Goal: Task Accomplishment & Management: Use online tool/utility

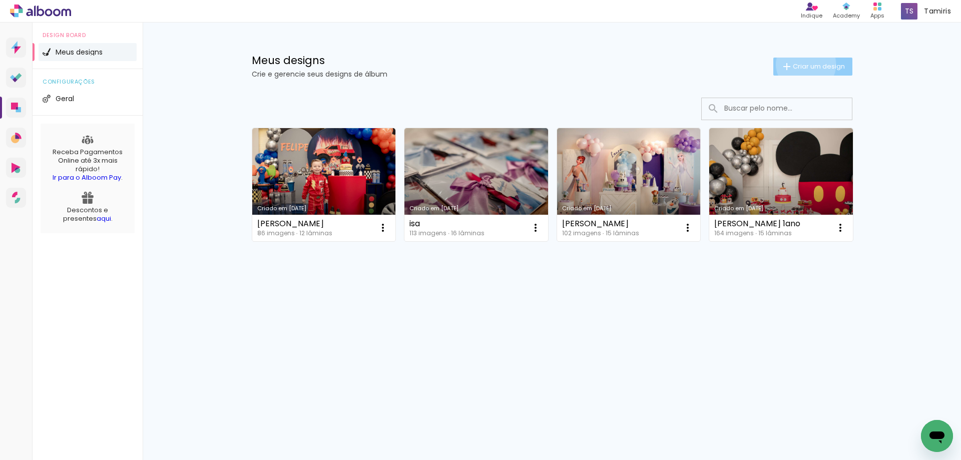
click at [804, 64] on span "Criar um design" at bounding box center [819, 66] width 52 height 7
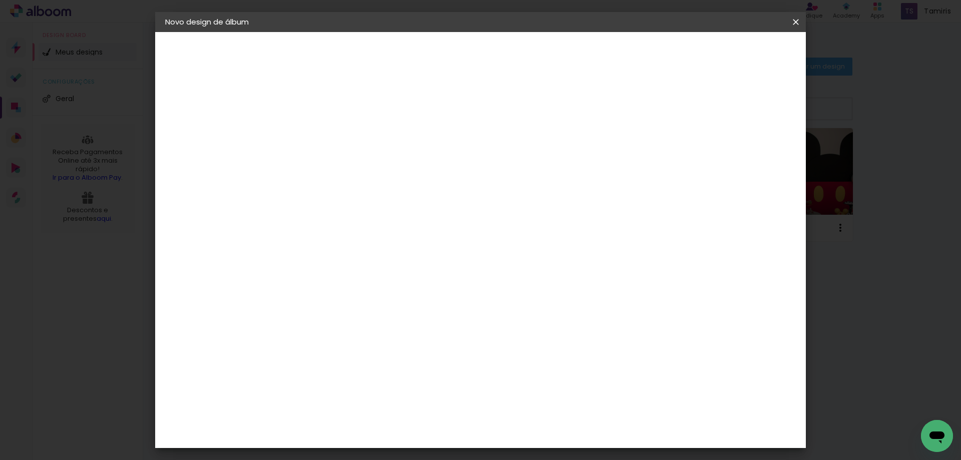
click at [329, 136] on input at bounding box center [329, 135] width 0 height 16
type input "[PERSON_NAME]"
type paper-input "[PERSON_NAME]"
click at [0, 0] on slot "Avançar" at bounding box center [0, 0] width 0 height 0
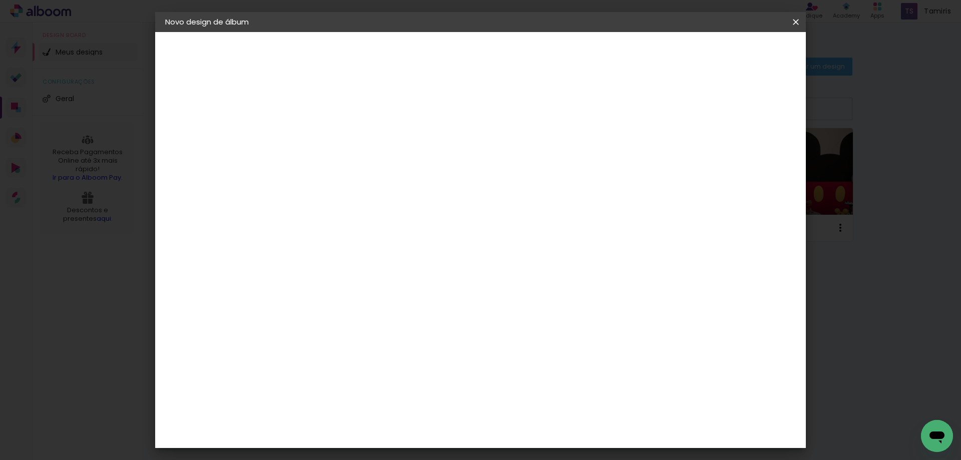
click at [0, 0] on slot "Avançar" at bounding box center [0, 0] width 0 height 0
click at [368, 167] on input "text" at bounding box center [348, 175] width 39 height 16
click at [515, 166] on paper-item "Padrão" at bounding box center [545, 166] width 200 height 20
type input "Padrão"
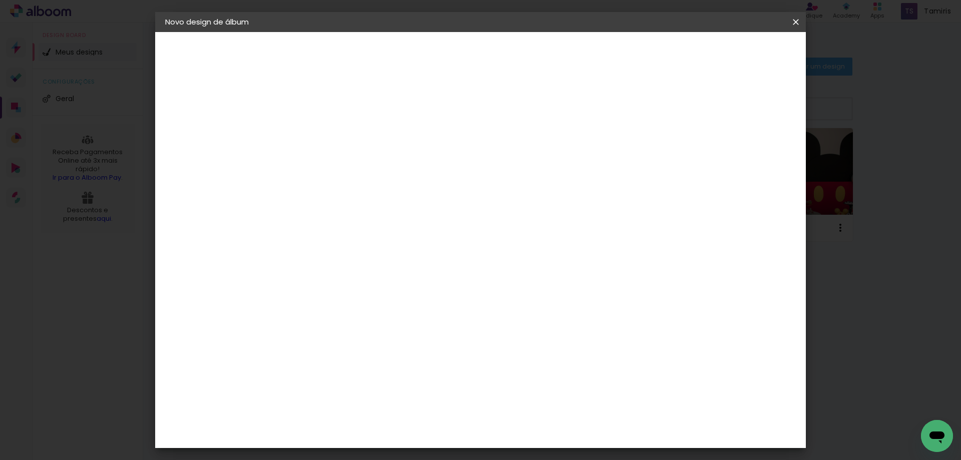
scroll to position [320, 0]
click at [396, 268] on span "30 × 30" at bounding box center [373, 281] width 47 height 27
click at [0, 0] on slot "Avançar" at bounding box center [0, 0] width 0 height 0
click at [733, 54] on span "Iniciar design" at bounding box center [711, 53] width 46 height 7
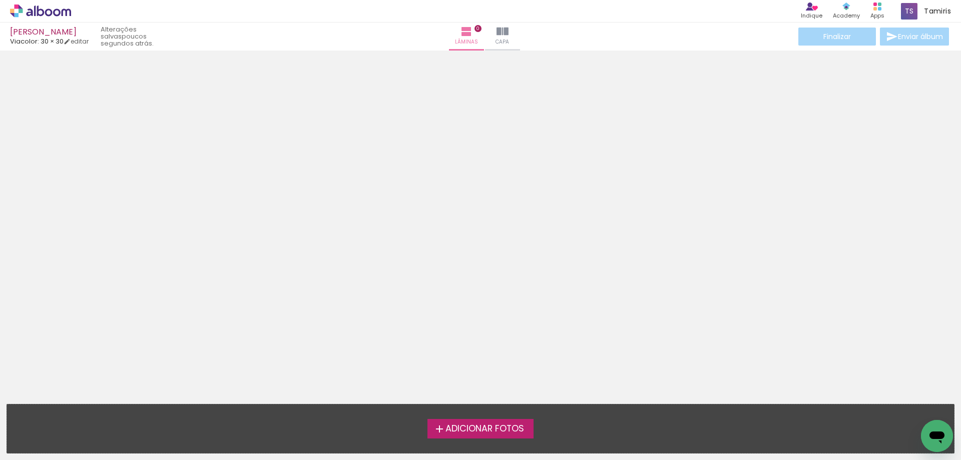
click at [477, 424] on span "Adicionar Fotos" at bounding box center [484, 428] width 79 height 9
click at [0, 0] on input "file" at bounding box center [0, 0] width 0 height 0
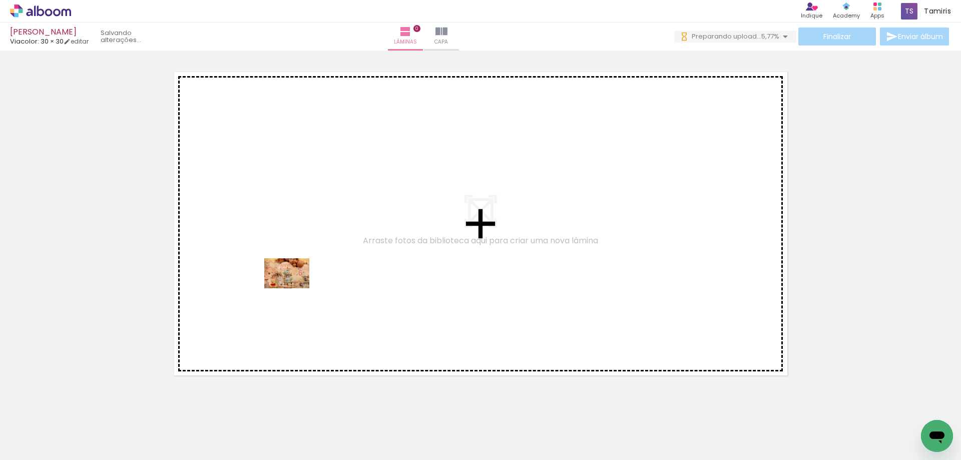
drag, startPoint x: 111, startPoint y: 426, endPoint x: 294, endPoint y: 288, distance: 229.1
click at [294, 288] on quentale-workspace at bounding box center [480, 230] width 961 height 460
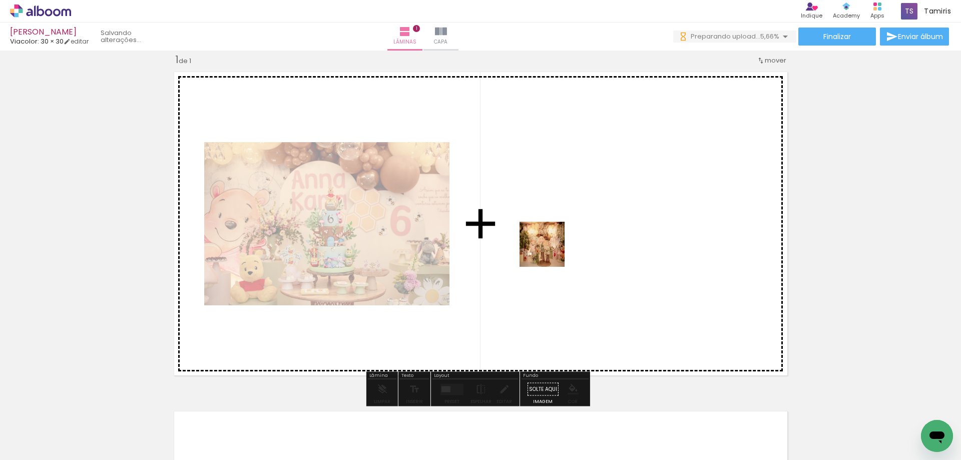
drag, startPoint x: 280, startPoint y: 420, endPoint x: 550, endPoint y: 252, distance: 317.9
click at [550, 252] on quentale-workspace at bounding box center [480, 230] width 961 height 460
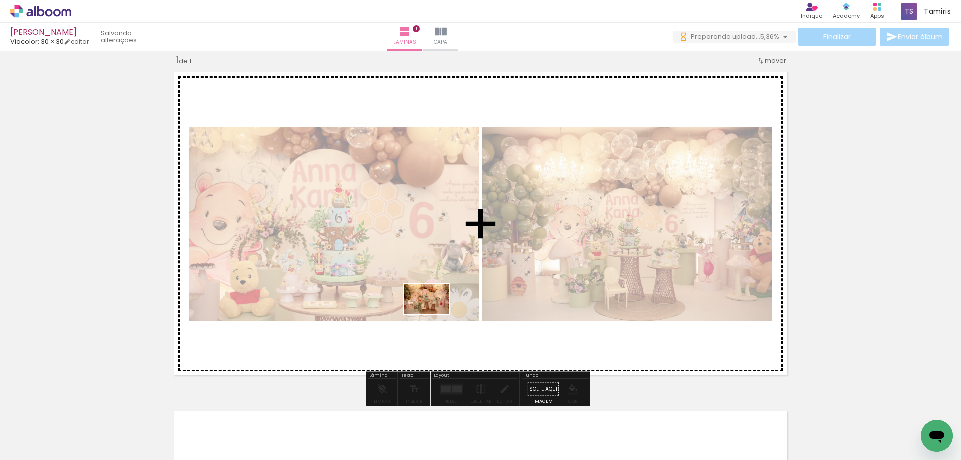
drag, startPoint x: 403, startPoint y: 344, endPoint x: 434, endPoint y: 314, distance: 43.5
click at [434, 314] on quentale-workspace at bounding box center [480, 230] width 961 height 460
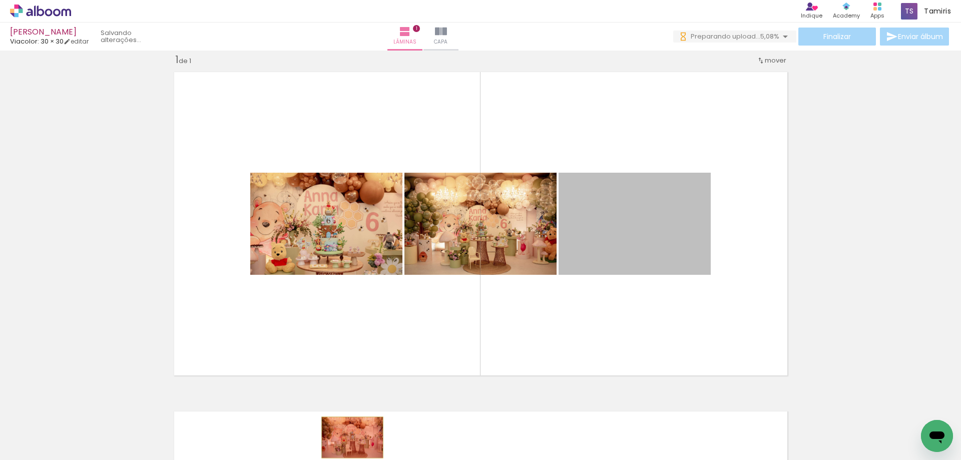
drag, startPoint x: 647, startPoint y: 224, endPoint x: 348, endPoint y: 437, distance: 367.0
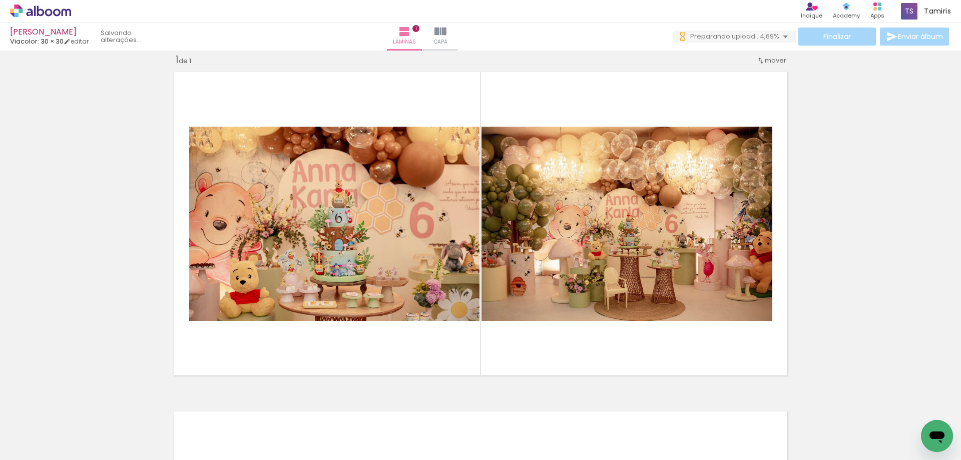
click at [306, 407] on iron-icon at bounding box center [302, 406] width 11 height 11
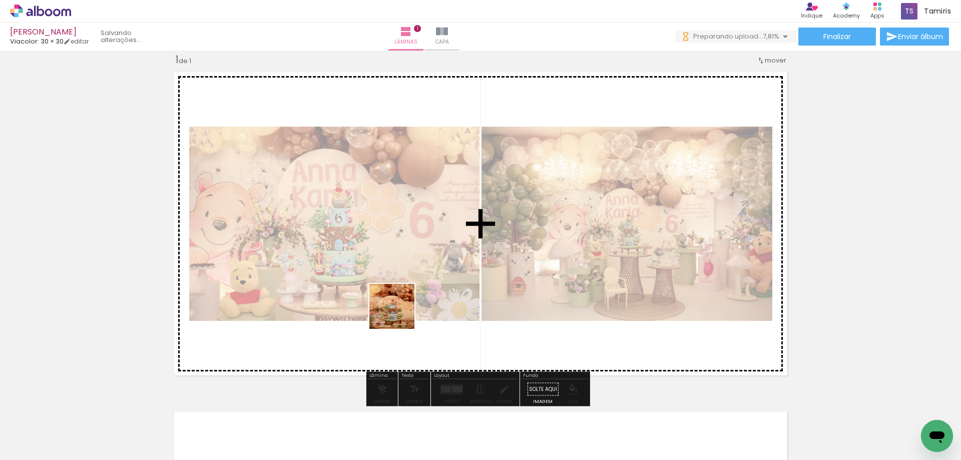
drag, startPoint x: 328, startPoint y: 427, endPoint x: 399, endPoint y: 313, distance: 134.3
click at [399, 313] on quentale-workspace at bounding box center [480, 230] width 961 height 460
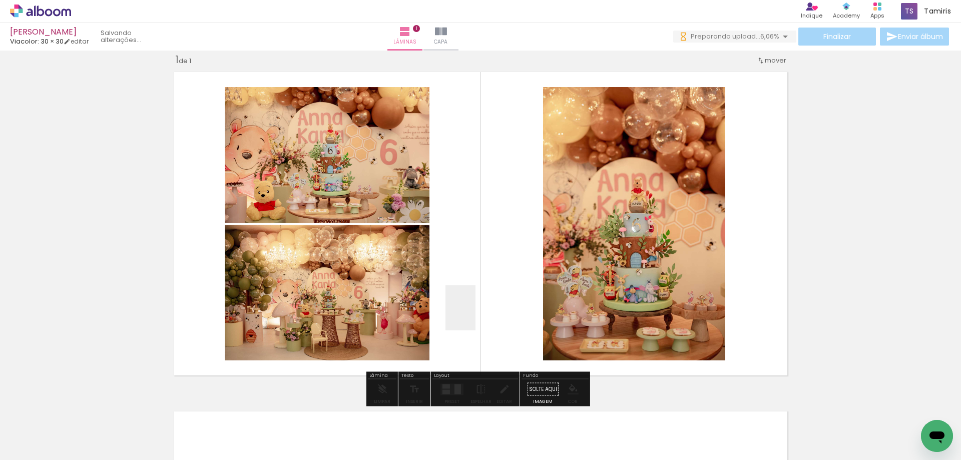
click at [475, 315] on quentale-workspace at bounding box center [480, 230] width 961 height 460
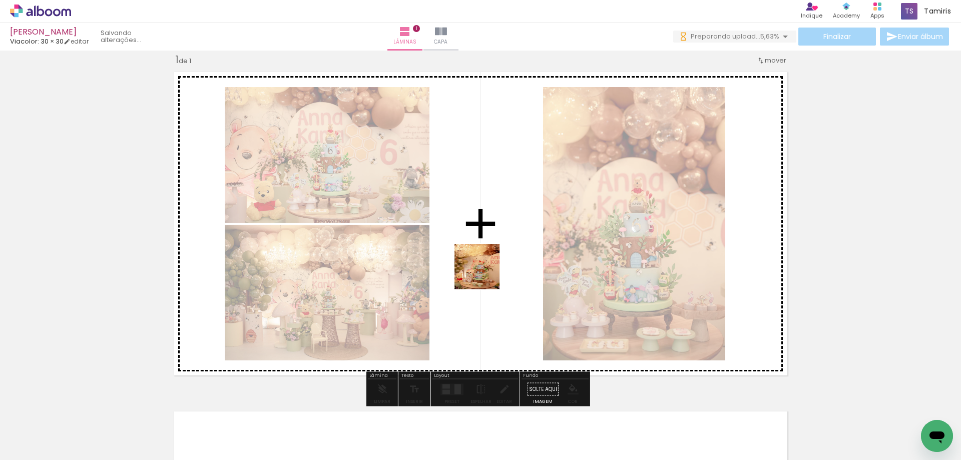
drag, startPoint x: 407, startPoint y: 380, endPoint x: 484, endPoint y: 274, distance: 130.7
click at [484, 274] on quentale-workspace at bounding box center [480, 230] width 961 height 460
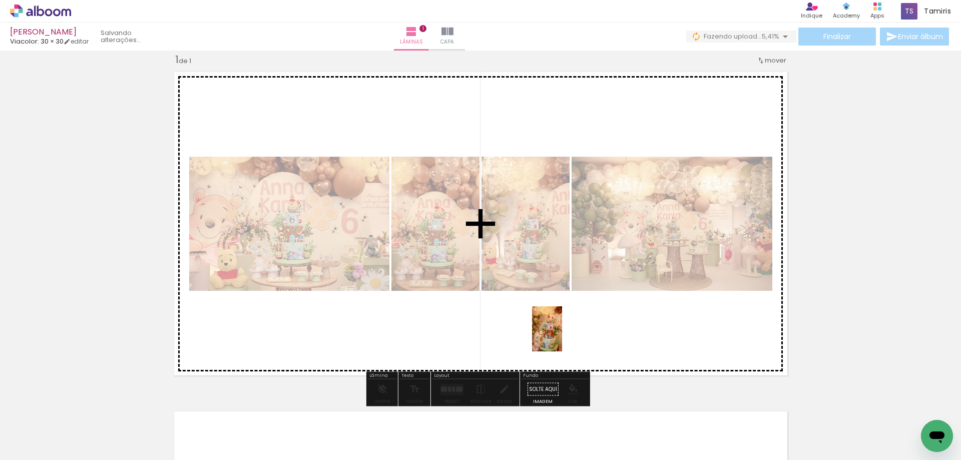
drag, startPoint x: 448, startPoint y: 434, endPoint x: 562, endPoint y: 336, distance: 150.2
click at [562, 336] on quentale-workspace at bounding box center [480, 230] width 961 height 460
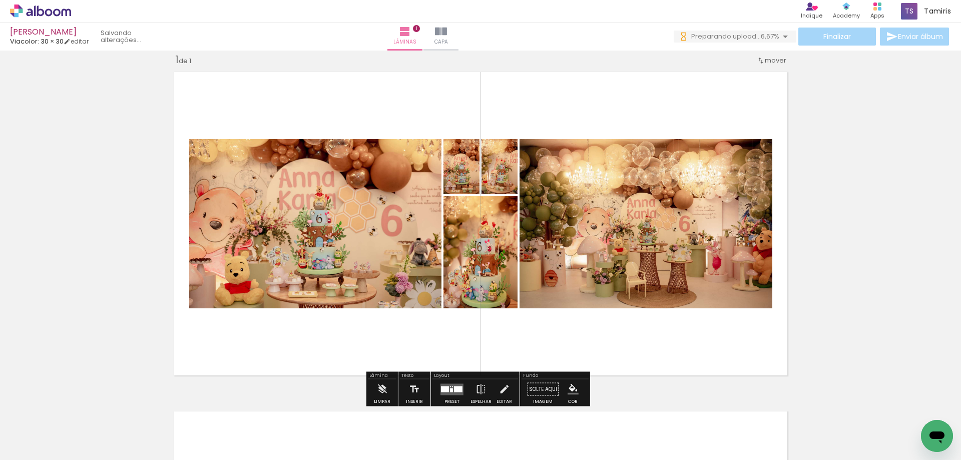
click at [630, 340] on quentale-layouter at bounding box center [481, 224] width 624 height 314
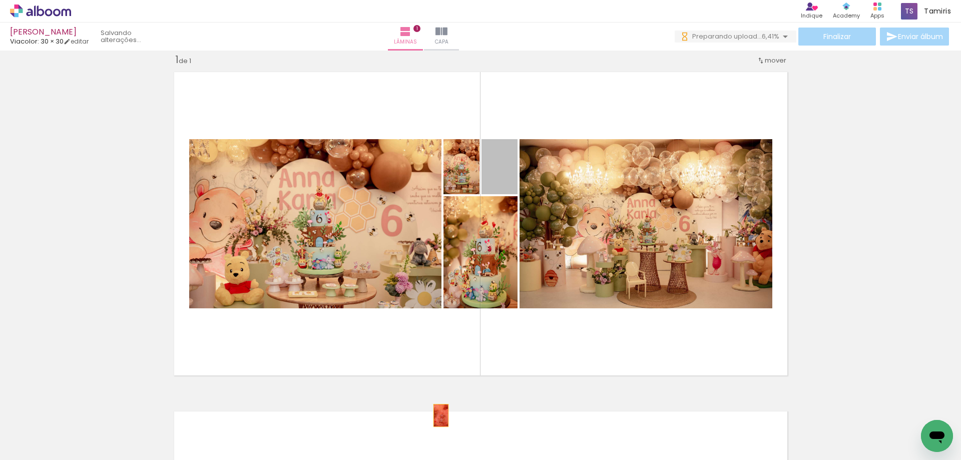
drag, startPoint x: 505, startPoint y: 172, endPoint x: 437, endPoint y: 415, distance: 252.6
click at [437, 415] on quentale-workspace at bounding box center [480, 230] width 961 height 460
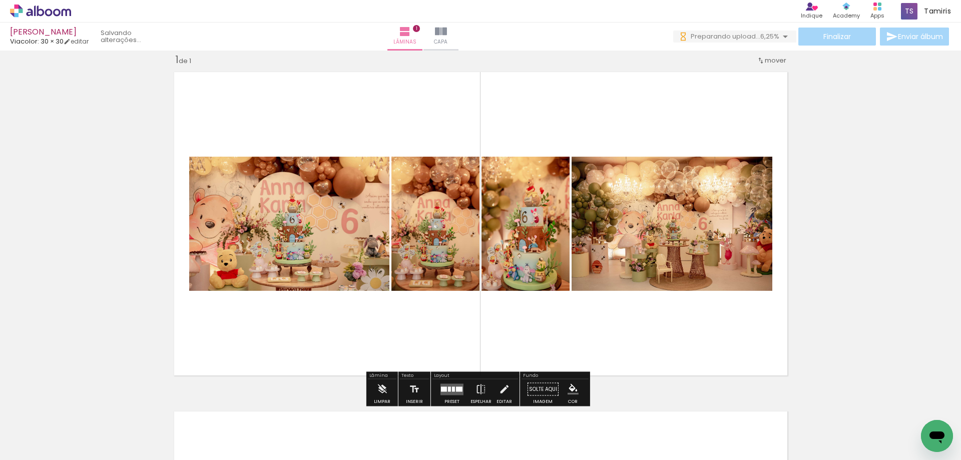
click at [363, 406] on iron-icon at bounding box center [358, 406] width 11 height 11
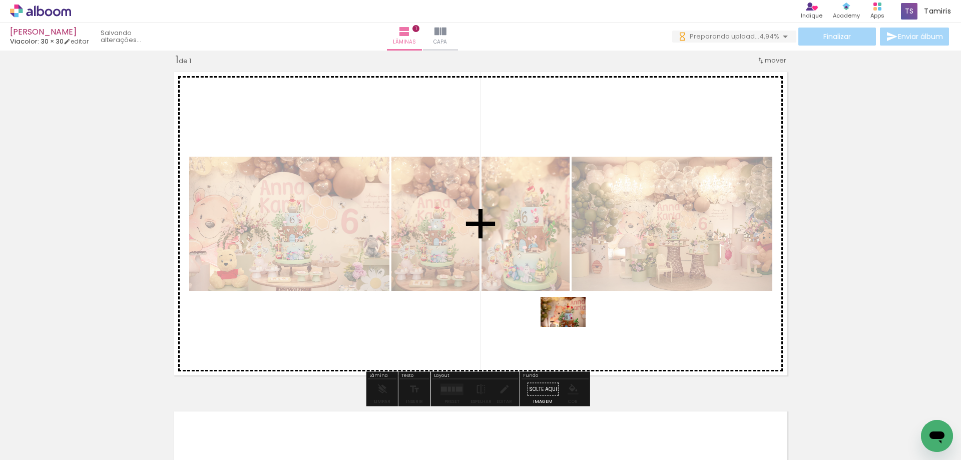
click at [571, 327] on quentale-workspace at bounding box center [480, 230] width 961 height 460
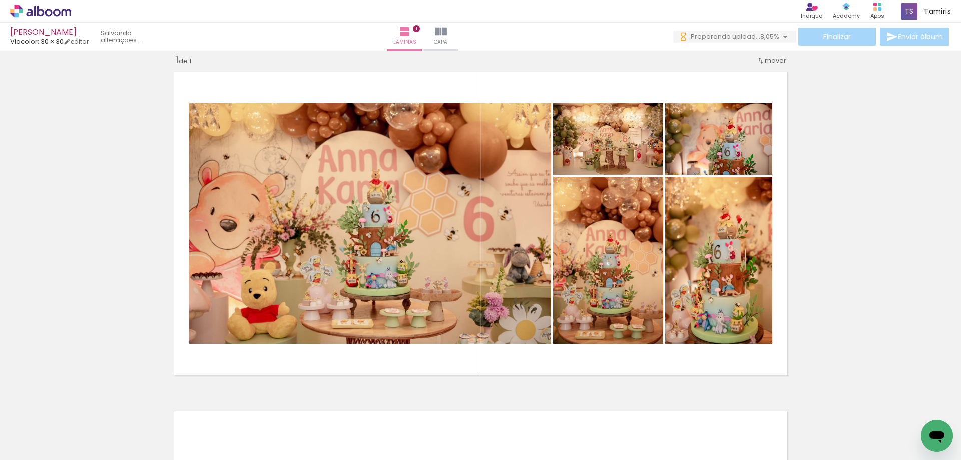
click at [500, 422] on div at bounding box center [492, 426] width 33 height 50
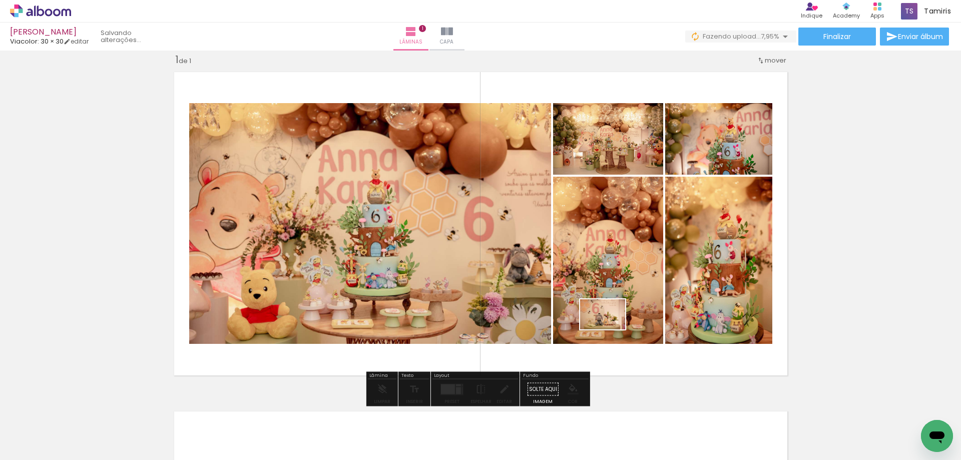
click at [610, 329] on quentale-workspace at bounding box center [480, 230] width 961 height 460
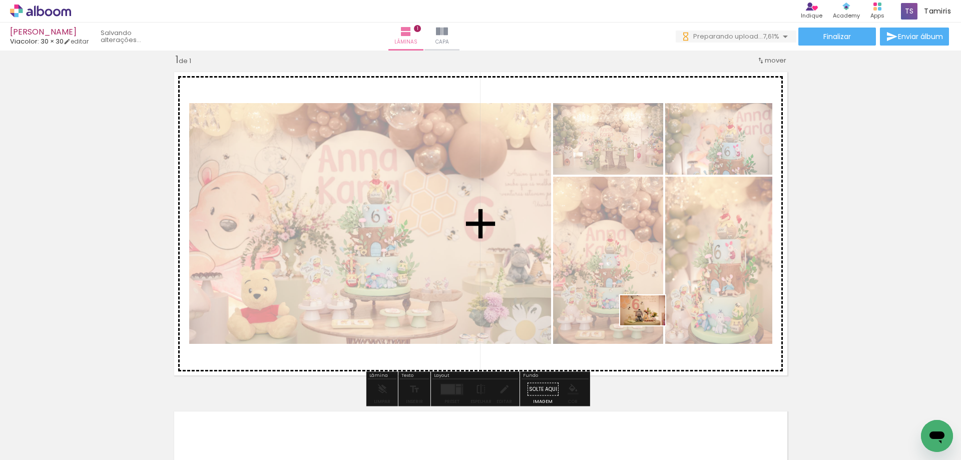
drag, startPoint x: 613, startPoint y: 409, endPoint x: 650, endPoint y: 325, distance: 92.1
click at [650, 325] on quentale-workspace at bounding box center [480, 230] width 961 height 460
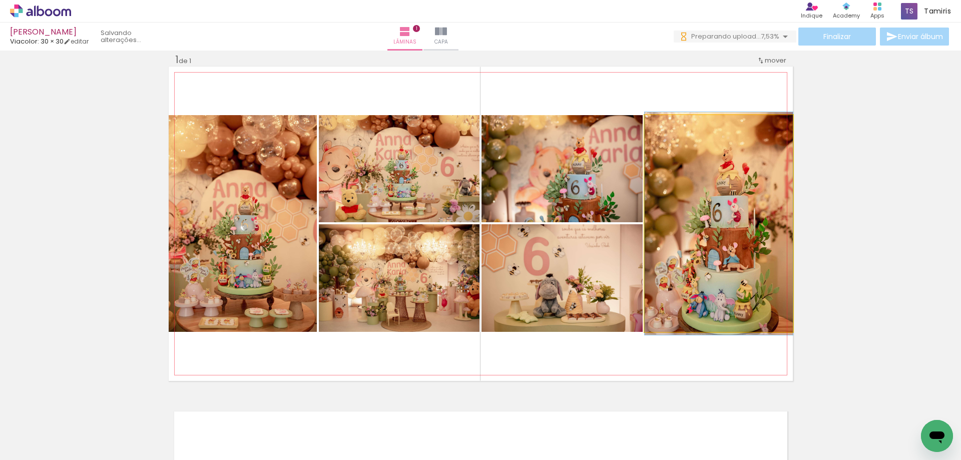
click at [709, 163] on quentale-photo at bounding box center [719, 223] width 148 height 217
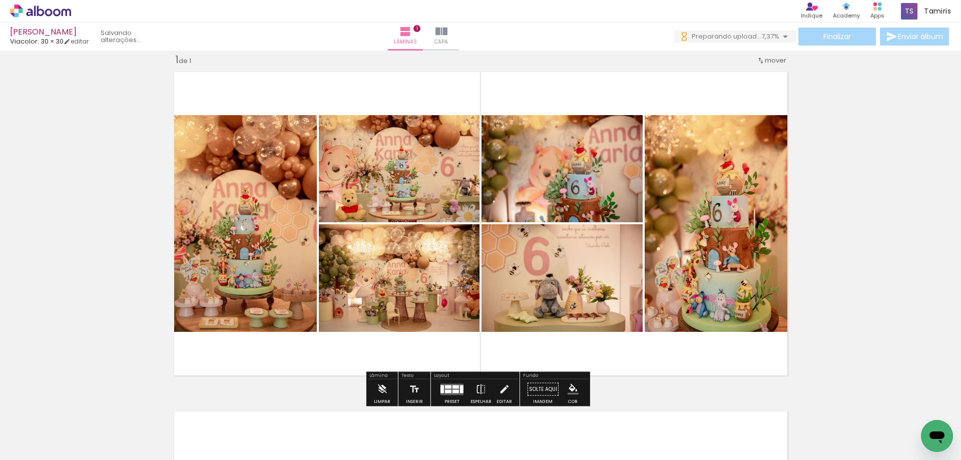
click at [607, 364] on quentale-layouter at bounding box center [481, 224] width 624 height 314
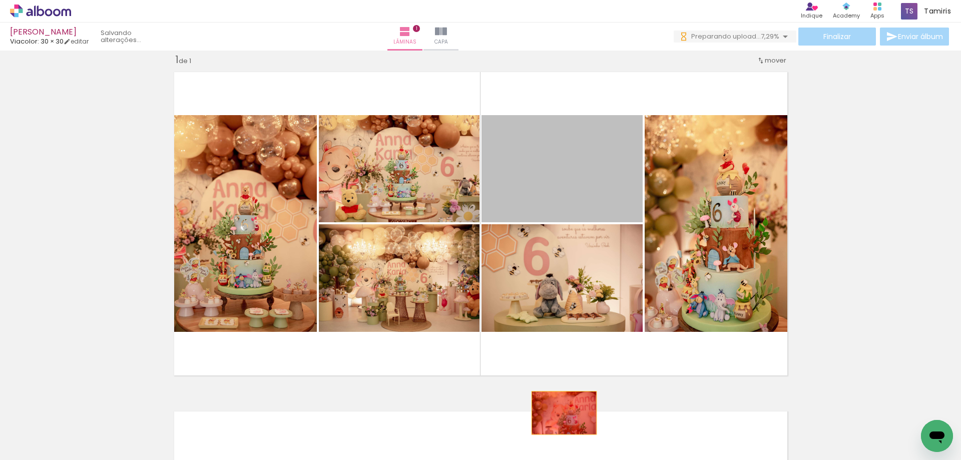
drag, startPoint x: 583, startPoint y: 171, endPoint x: 560, endPoint y: 413, distance: 242.8
click at [560, 413] on quentale-workspace at bounding box center [480, 230] width 961 height 460
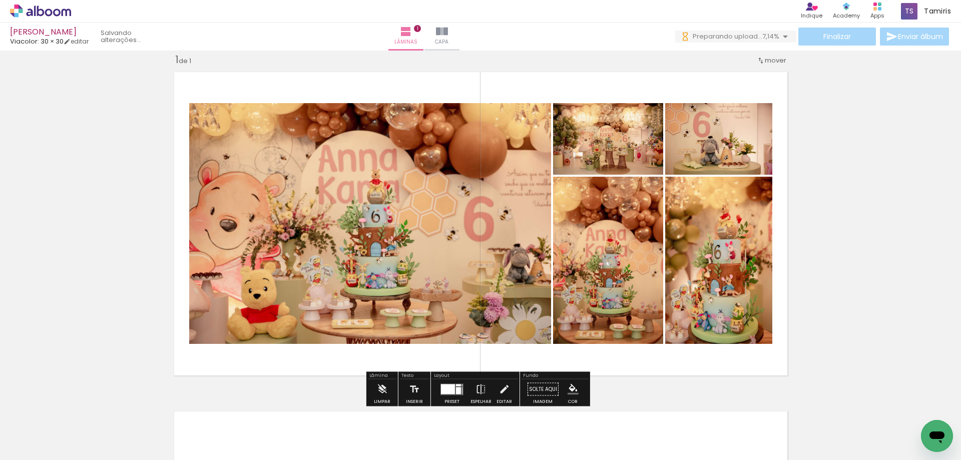
click at [415, 407] on iron-icon at bounding box center [414, 406] width 11 height 11
click at [452, 386] on div at bounding box center [448, 389] width 14 height 10
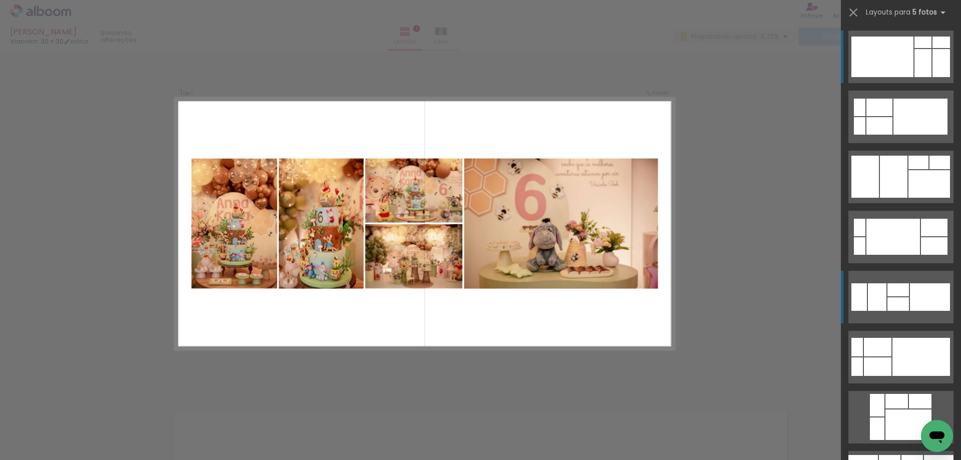
click at [914, 297] on div at bounding box center [930, 297] width 40 height 28
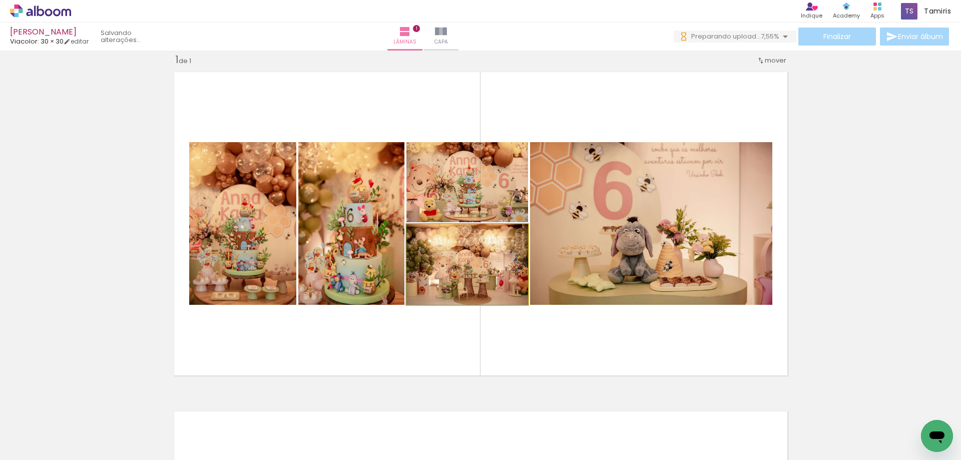
drag, startPoint x: 460, startPoint y: 268, endPoint x: 606, endPoint y: 259, distance: 146.0
click at [0, 0] on slot at bounding box center [0, 0] width 0 height 0
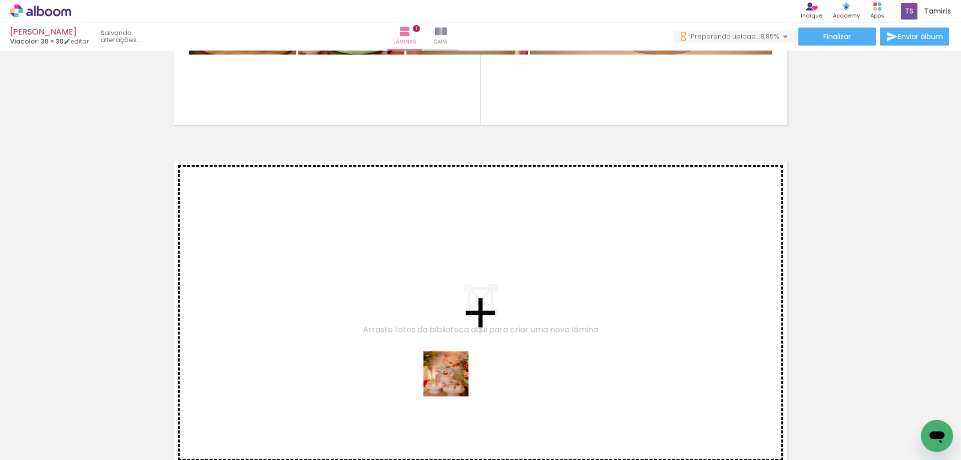
drag, startPoint x: 447, startPoint y: 424, endPoint x: 455, endPoint y: 324, distance: 100.4
click at [455, 324] on quentale-workspace at bounding box center [480, 230] width 961 height 460
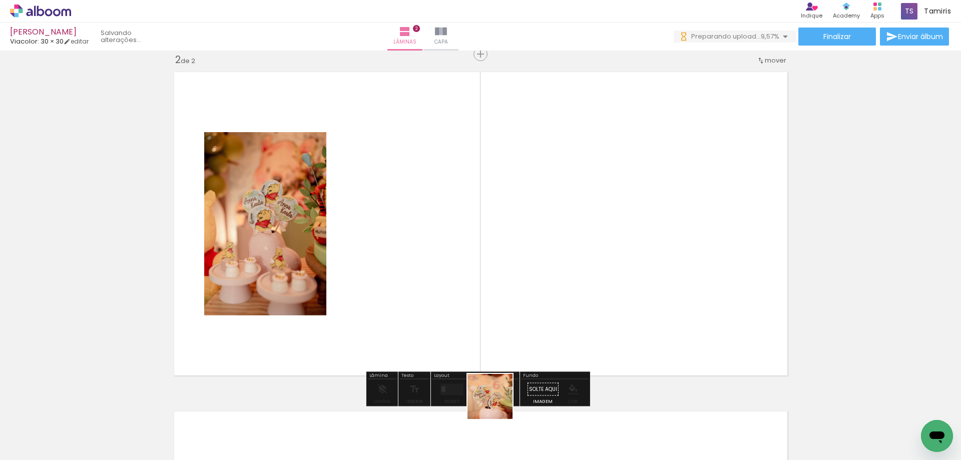
drag, startPoint x: 498, startPoint y: 404, endPoint x: 499, endPoint y: 303, distance: 101.1
click at [499, 303] on quentale-workspace at bounding box center [480, 230] width 961 height 460
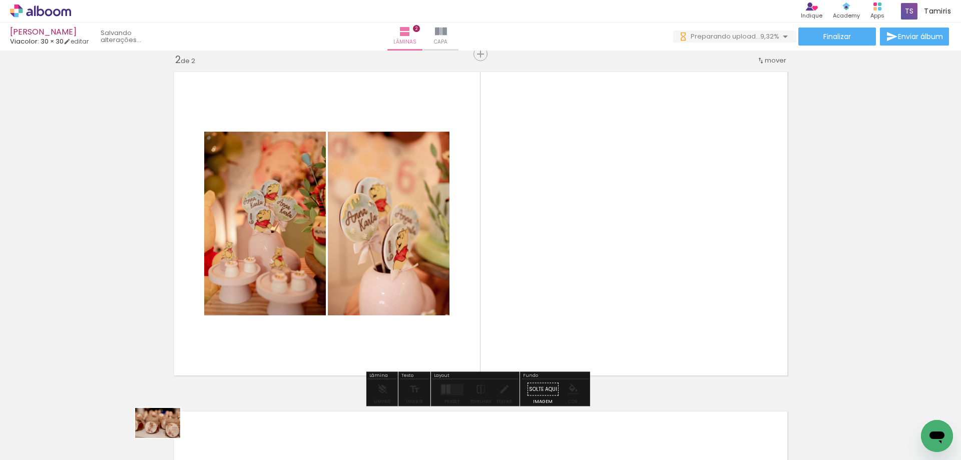
drag, startPoint x: 162, startPoint y: 425, endPoint x: 165, endPoint y: 438, distance: 13.5
click at [165, 438] on div at bounding box center [157, 426] width 50 height 33
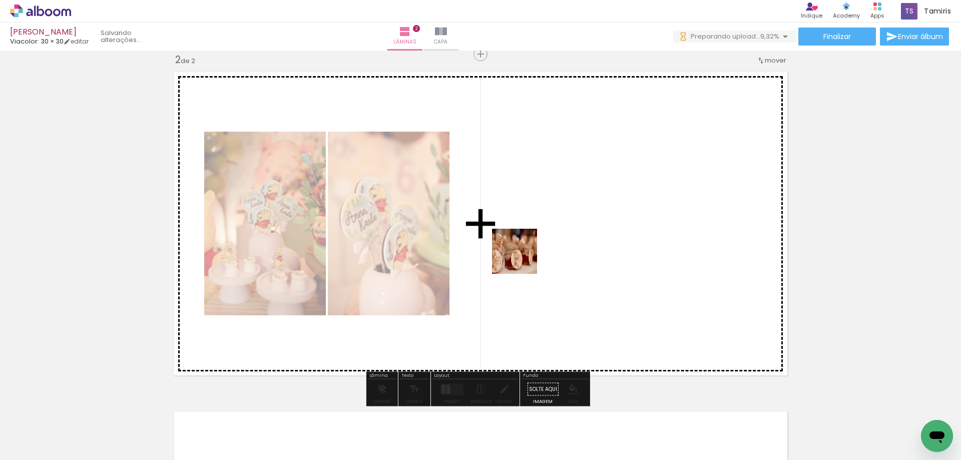
drag, startPoint x: 516, startPoint y: 261, endPoint x: 522, endPoint y: 259, distance: 7.0
click at [522, 259] on quentale-workspace at bounding box center [480, 230] width 961 height 460
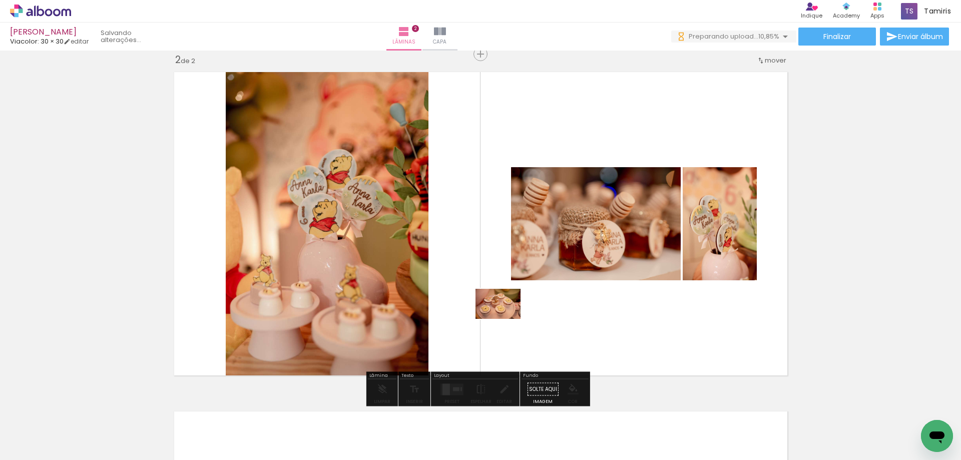
click at [506, 319] on quentale-workspace at bounding box center [480, 230] width 961 height 460
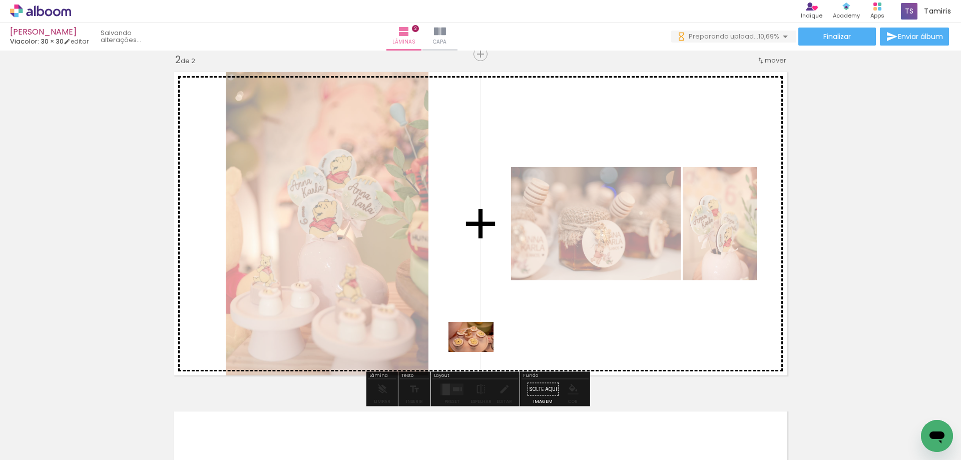
drag, startPoint x: 450, startPoint y: 373, endPoint x: 424, endPoint y: 424, distance: 57.1
click at [479, 351] on quentale-workspace at bounding box center [480, 230] width 961 height 460
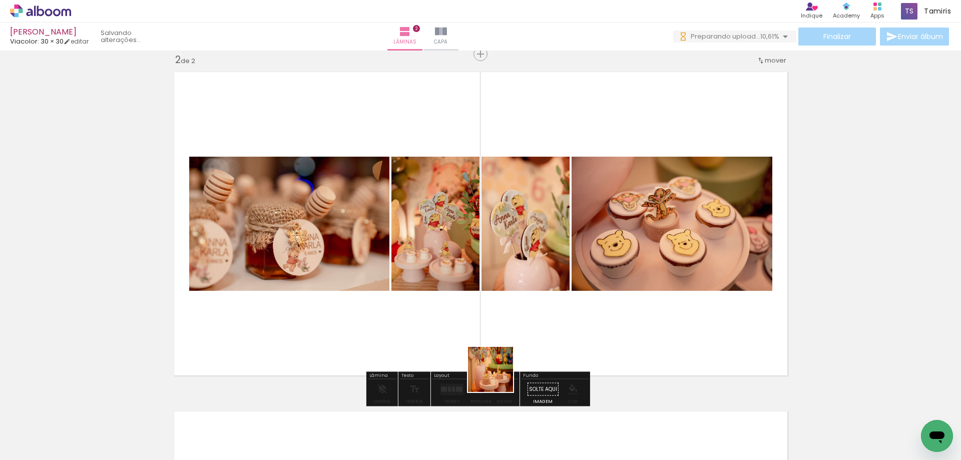
drag, startPoint x: 423, startPoint y: 425, endPoint x: 525, endPoint y: 354, distance: 124.0
click at [525, 354] on quentale-workspace at bounding box center [480, 230] width 961 height 460
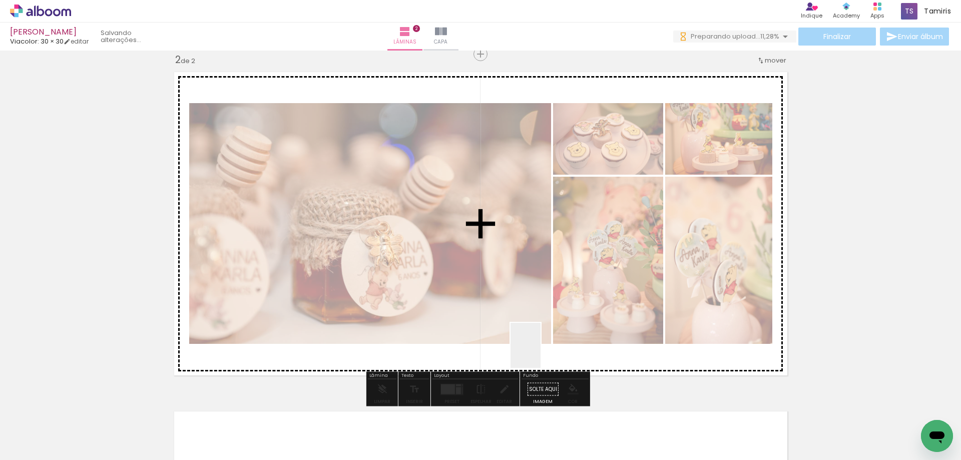
drag, startPoint x: 501, startPoint y: 393, endPoint x: 545, endPoint y: 348, distance: 63.0
click at [545, 348] on quentale-workspace at bounding box center [480, 230] width 961 height 460
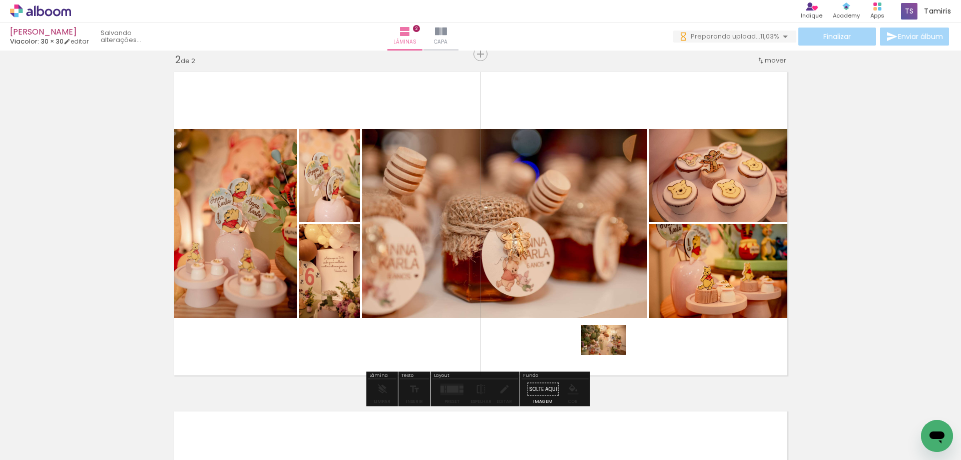
click at [611, 355] on quentale-workspace at bounding box center [480, 230] width 961 height 460
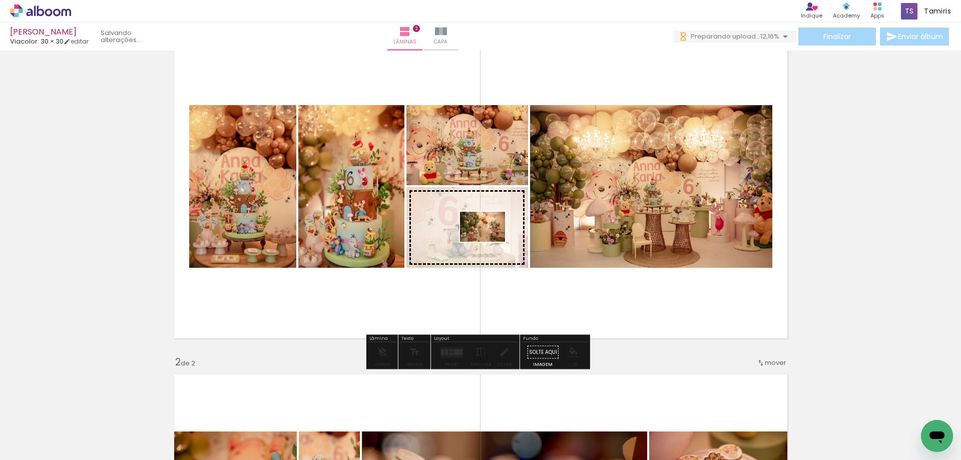
drag, startPoint x: 575, startPoint y: 407, endPoint x: 490, endPoint y: 242, distance: 186.2
click at [490, 242] on quentale-workspace at bounding box center [480, 230] width 961 height 460
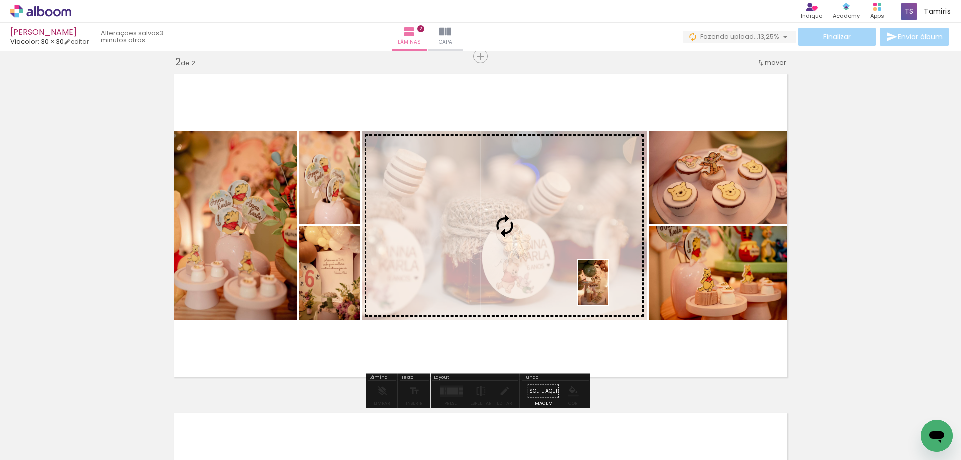
drag, startPoint x: 526, startPoint y: 421, endPoint x: 608, endPoint y: 290, distance: 154.7
click at [608, 290] on quentale-workspace at bounding box center [480, 230] width 961 height 460
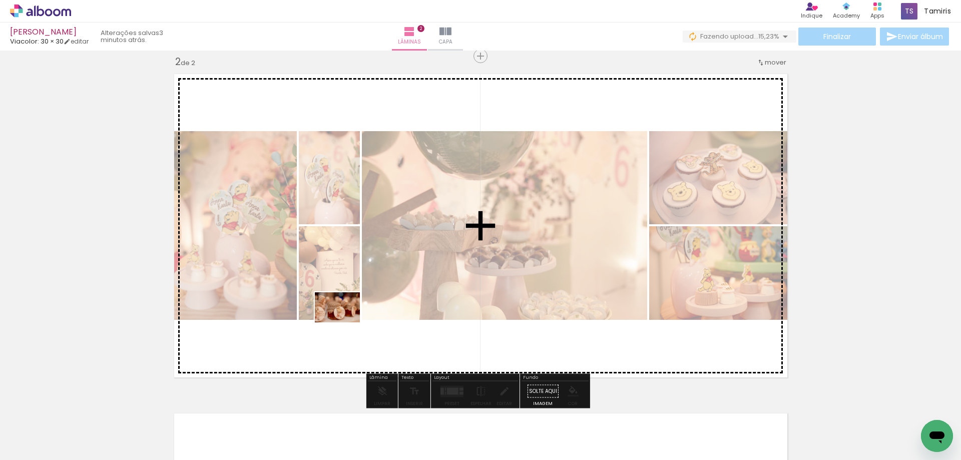
drag, startPoint x: 202, startPoint y: 428, endPoint x: 345, endPoint y: 322, distance: 178.2
click at [345, 322] on quentale-workspace at bounding box center [480, 230] width 961 height 460
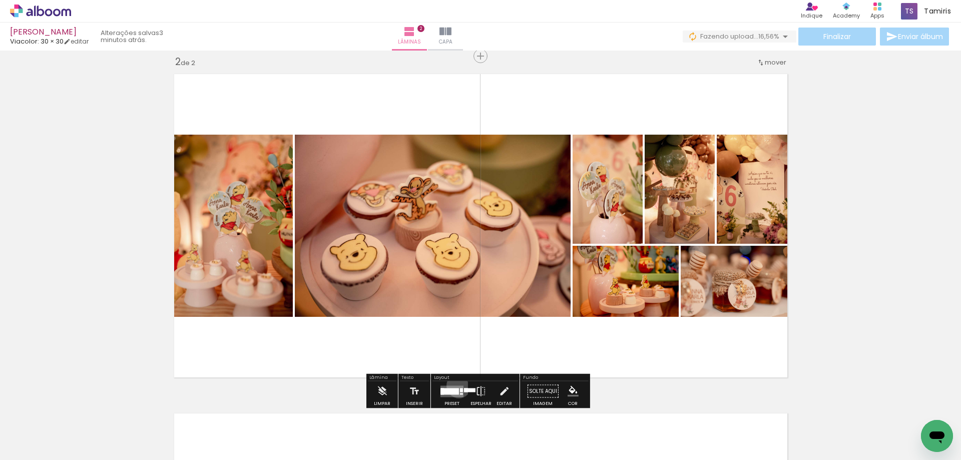
click at [456, 385] on quentale-layouter at bounding box center [451, 391] width 23 height 12
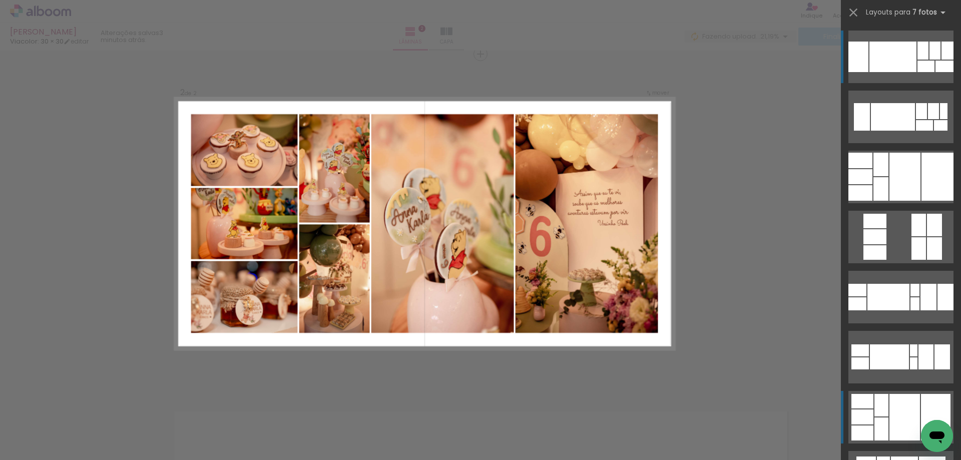
click at [889, 416] on div at bounding box center [904, 417] width 31 height 47
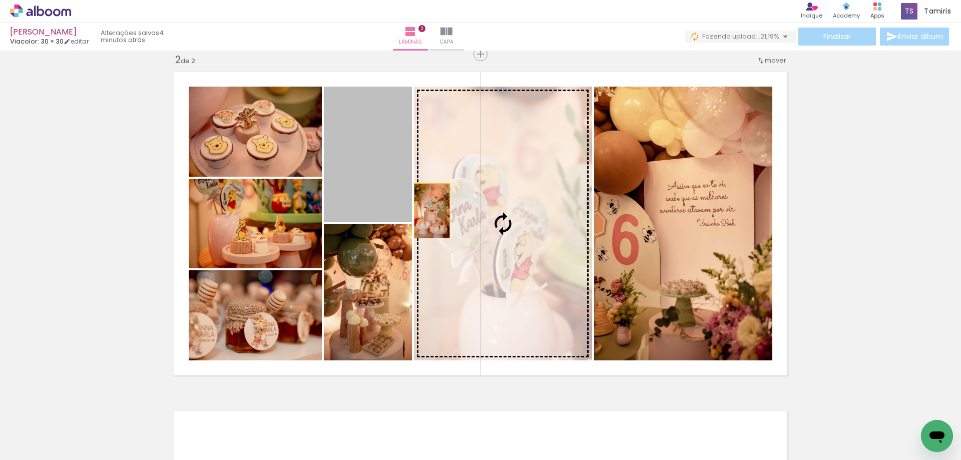
drag, startPoint x: 361, startPoint y: 176, endPoint x: 503, endPoint y: 271, distance: 170.3
click at [0, 0] on slot at bounding box center [0, 0] width 0 height 0
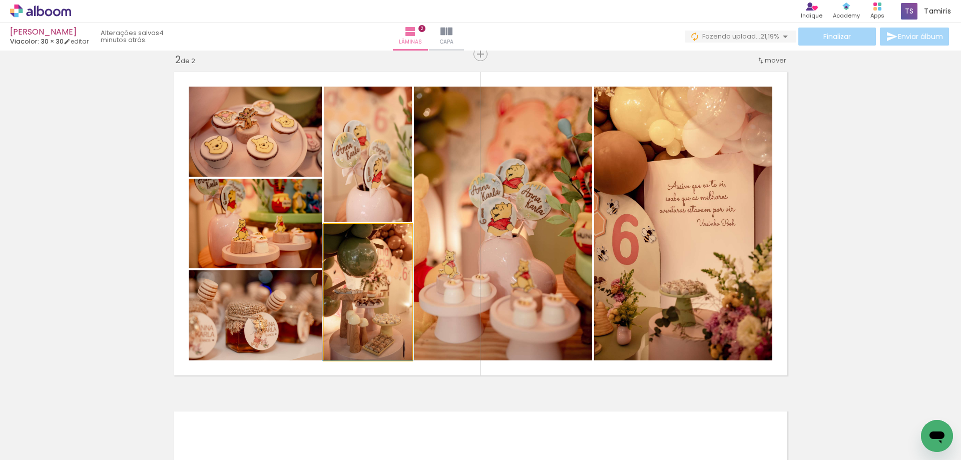
drag, startPoint x: 360, startPoint y: 291, endPoint x: 560, endPoint y: 252, distance: 203.5
click at [0, 0] on slot at bounding box center [0, 0] width 0 height 0
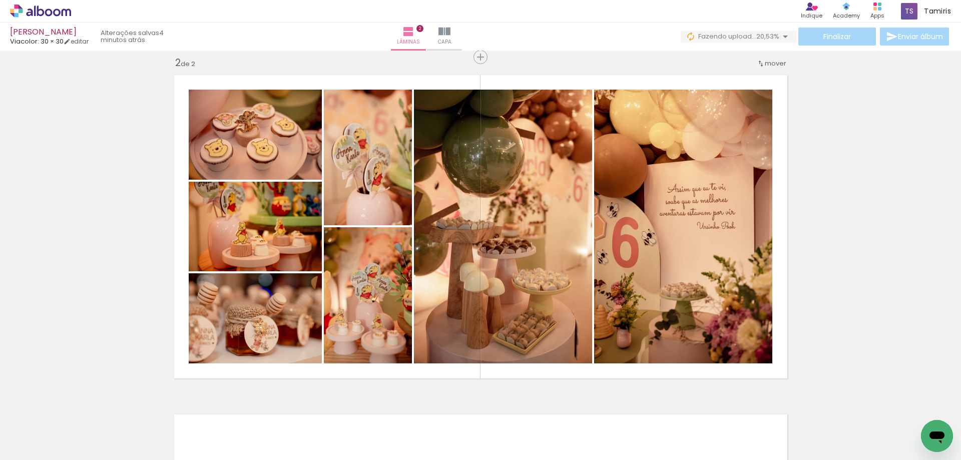
scroll to position [350, 0]
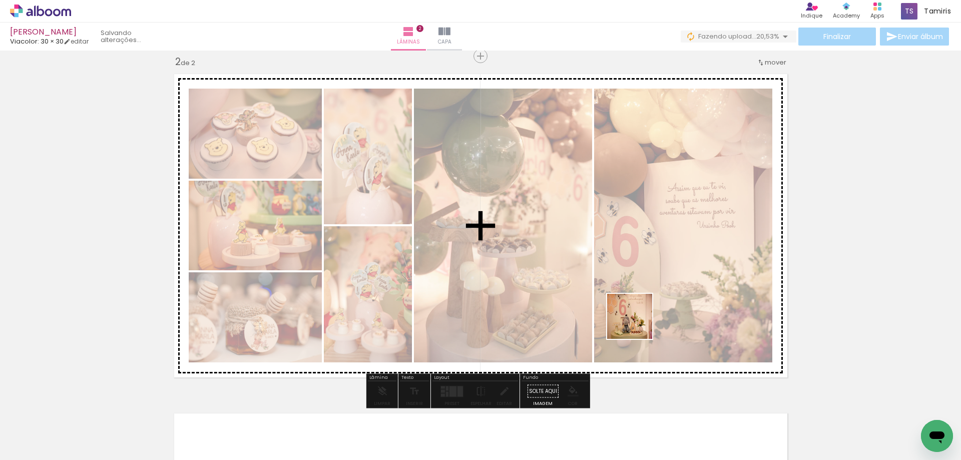
drag, startPoint x: 561, startPoint y: 418, endPoint x: 637, endPoint y: 324, distance: 121.0
click at [637, 324] on quentale-workspace at bounding box center [480, 230] width 961 height 460
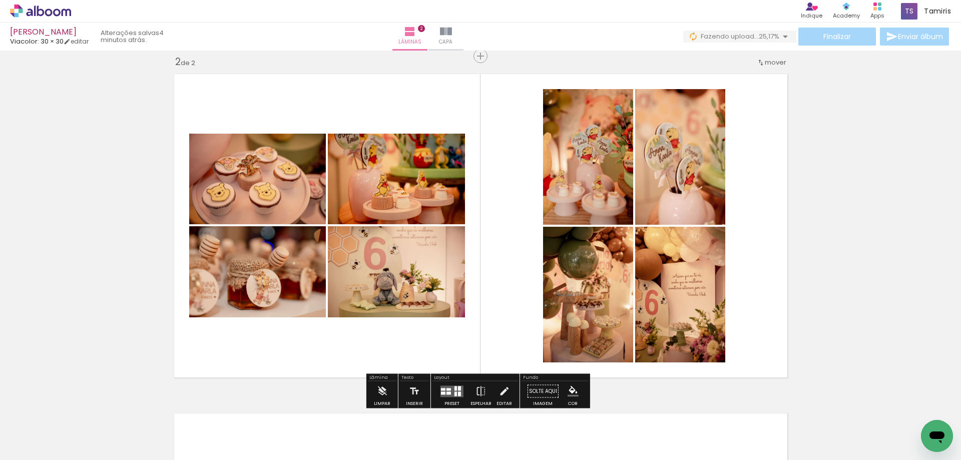
click at [447, 385] on quentale-layouter at bounding box center [451, 391] width 23 height 12
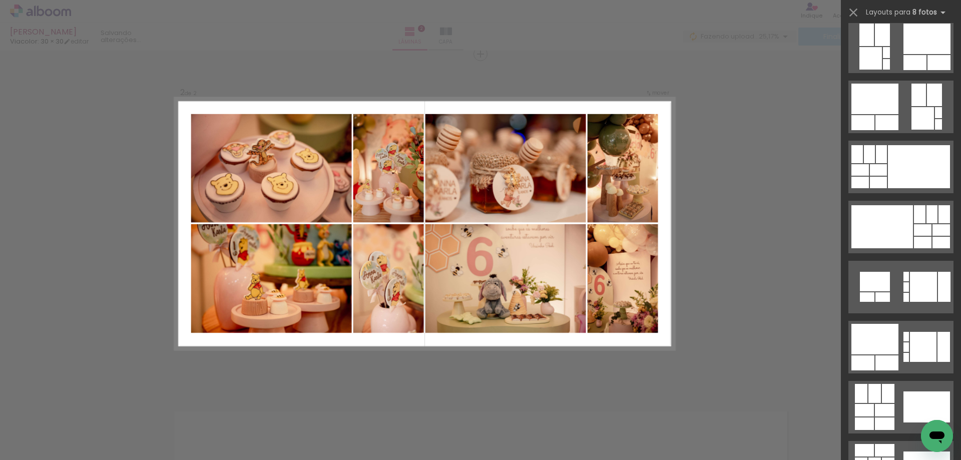
scroll to position [0, 0]
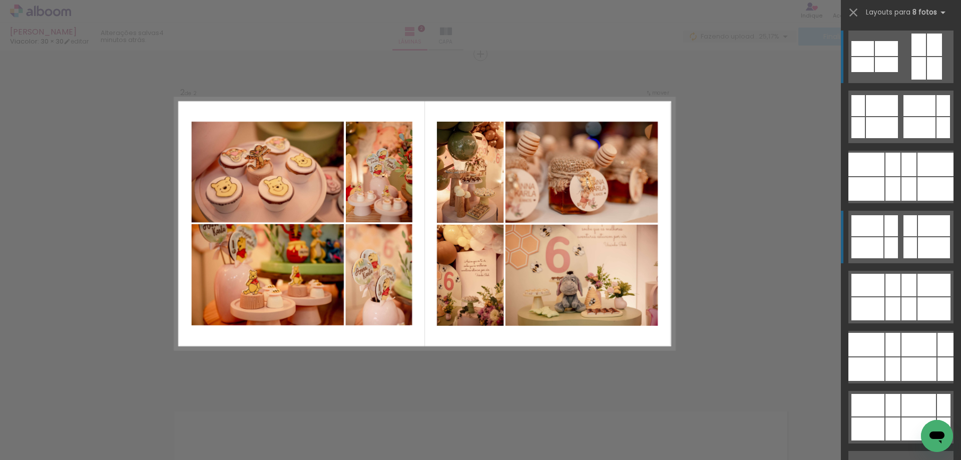
click at [920, 235] on div at bounding box center [934, 225] width 32 height 21
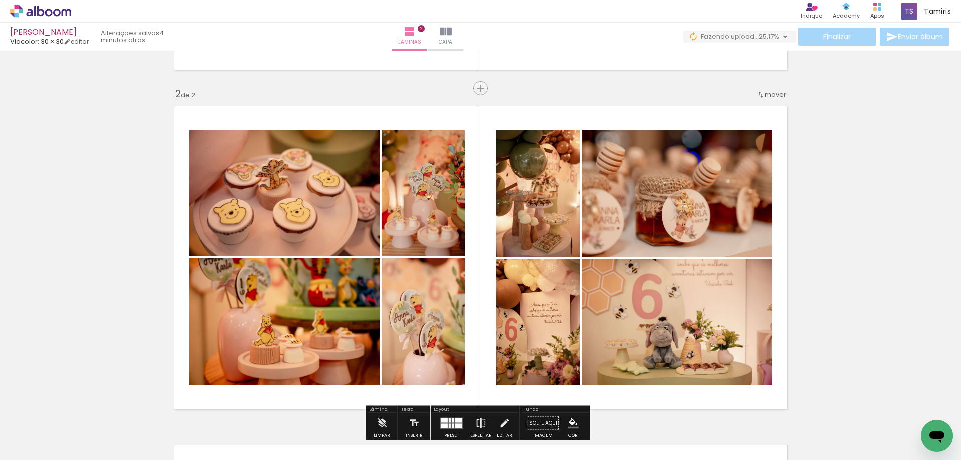
scroll to position [302, 0]
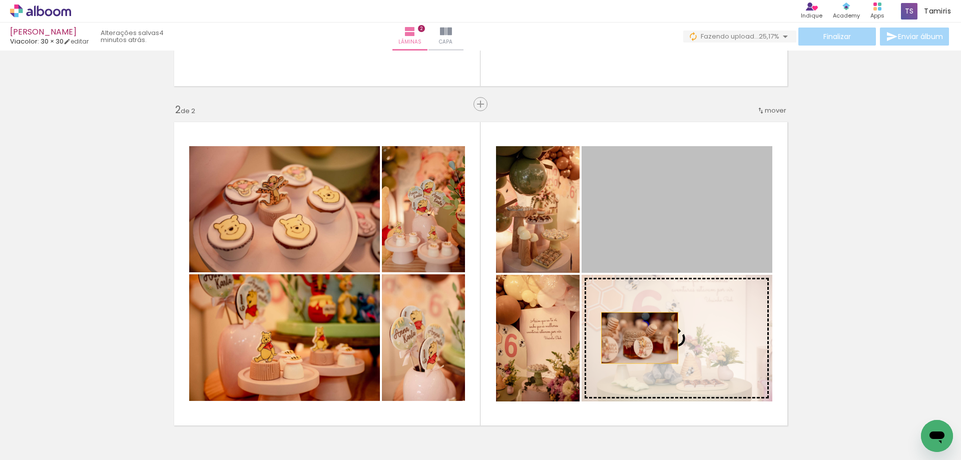
drag, startPoint x: 633, startPoint y: 205, endPoint x: 636, endPoint y: 338, distance: 132.7
click at [0, 0] on slot at bounding box center [0, 0] width 0 height 0
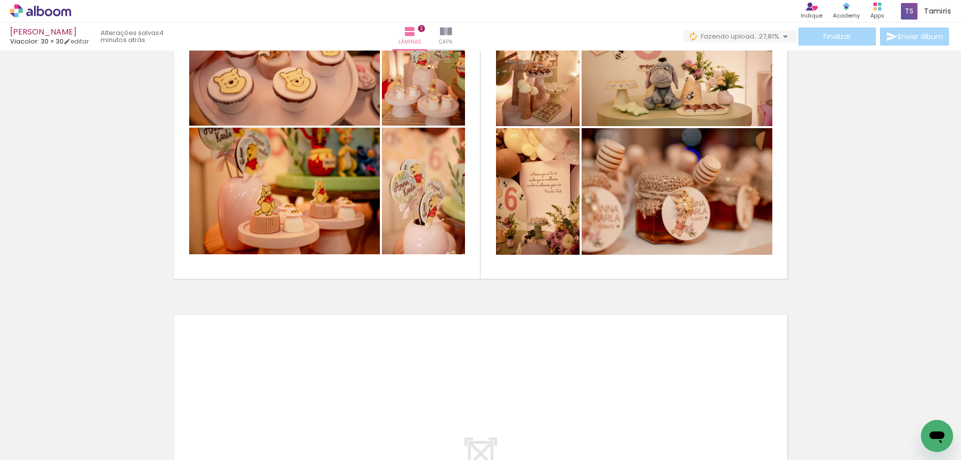
scroll to position [553, 0]
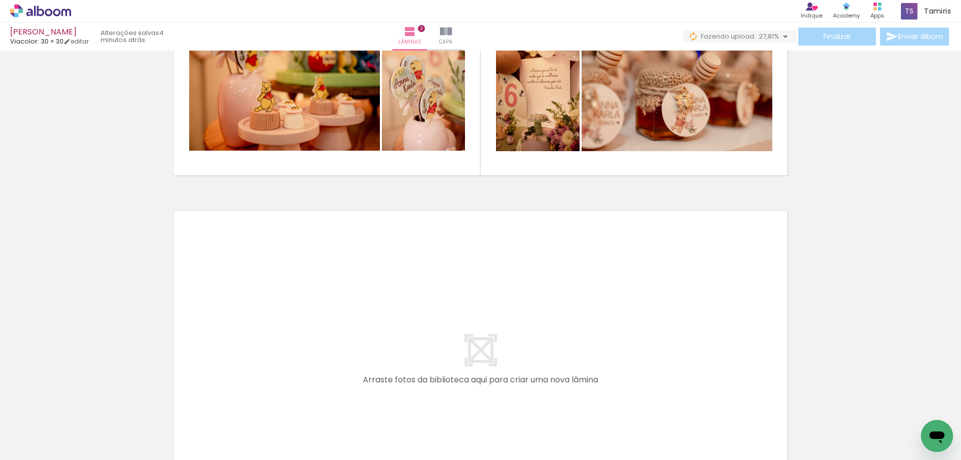
click at [136, 406] on iron-icon at bounding box center [134, 406] width 11 height 11
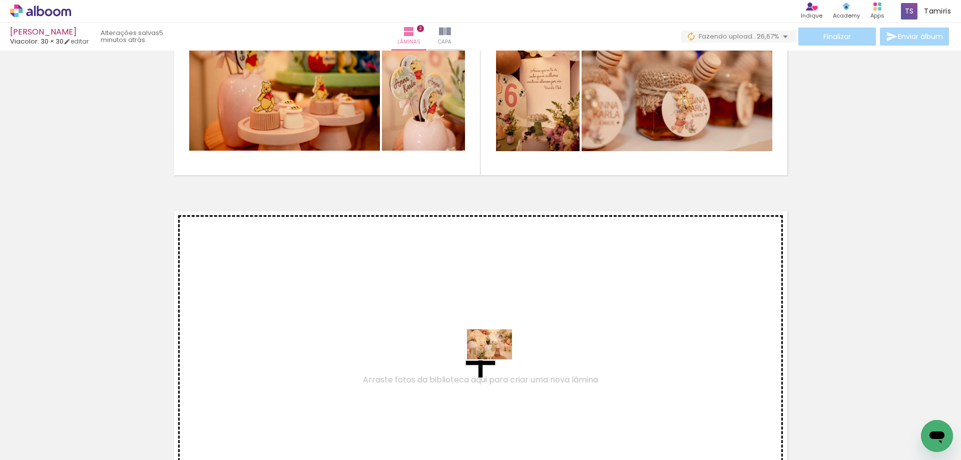
drag, startPoint x: 476, startPoint y: 427, endPoint x: 497, endPoint y: 359, distance: 70.8
click at [497, 359] on quentale-workspace at bounding box center [480, 230] width 961 height 460
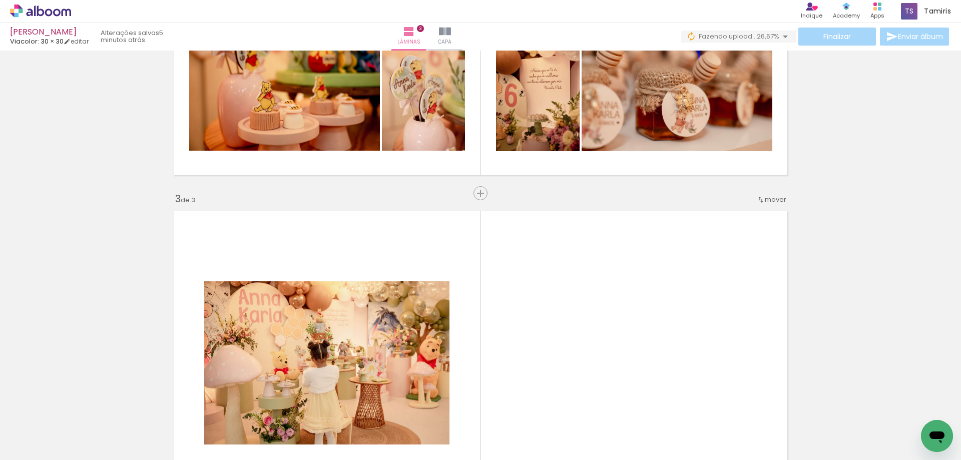
scroll to position [692, 0]
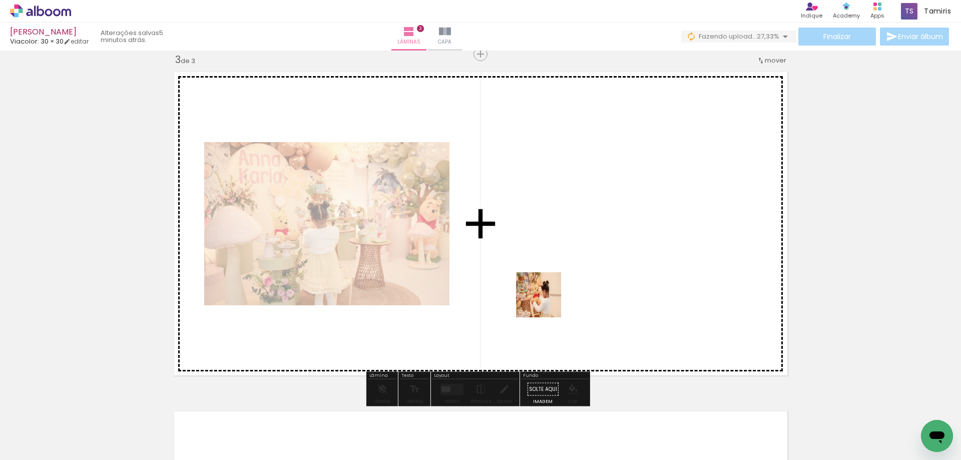
drag, startPoint x: 527, startPoint y: 434, endPoint x: 388, endPoint y: 277, distance: 209.2
click at [546, 301] on quentale-workspace at bounding box center [480, 230] width 961 height 460
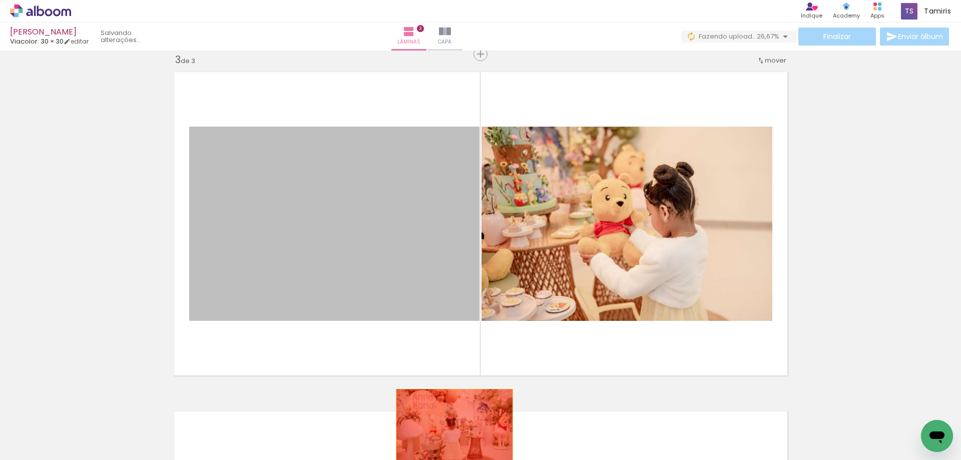
drag, startPoint x: 351, startPoint y: 261, endPoint x: 583, endPoint y: 428, distance: 285.3
click at [451, 428] on quentale-workspace at bounding box center [480, 230] width 961 height 460
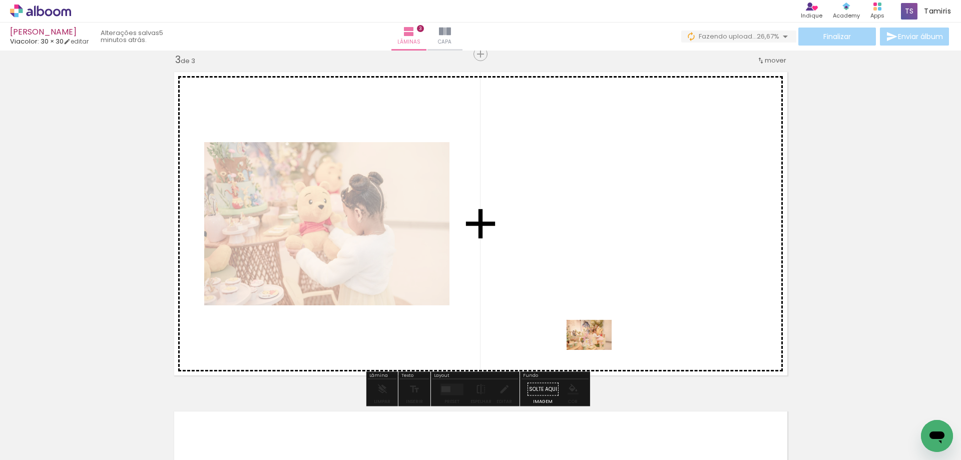
drag, startPoint x: 586, startPoint y: 435, endPoint x: 597, endPoint y: 350, distance: 85.7
click at [597, 350] on quentale-workspace at bounding box center [480, 230] width 961 height 460
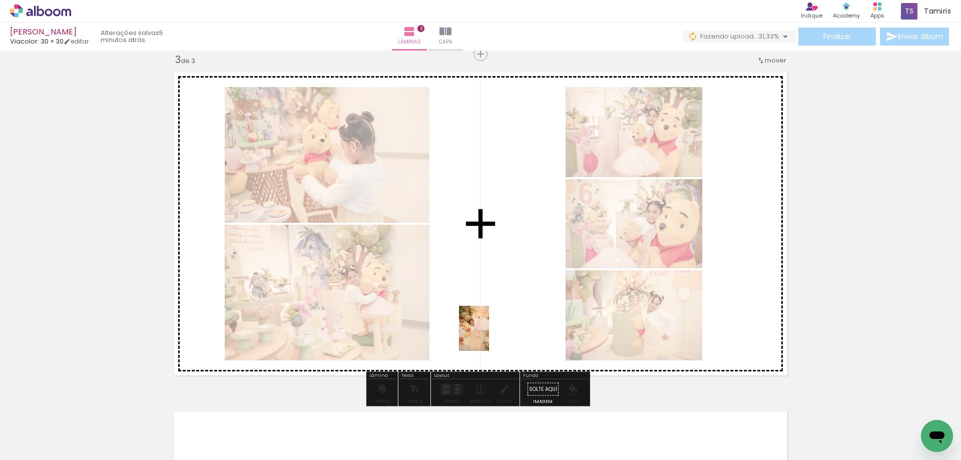
drag, startPoint x: 449, startPoint y: 433, endPoint x: 489, endPoint y: 336, distance: 104.8
click at [489, 336] on quentale-workspace at bounding box center [480, 230] width 961 height 460
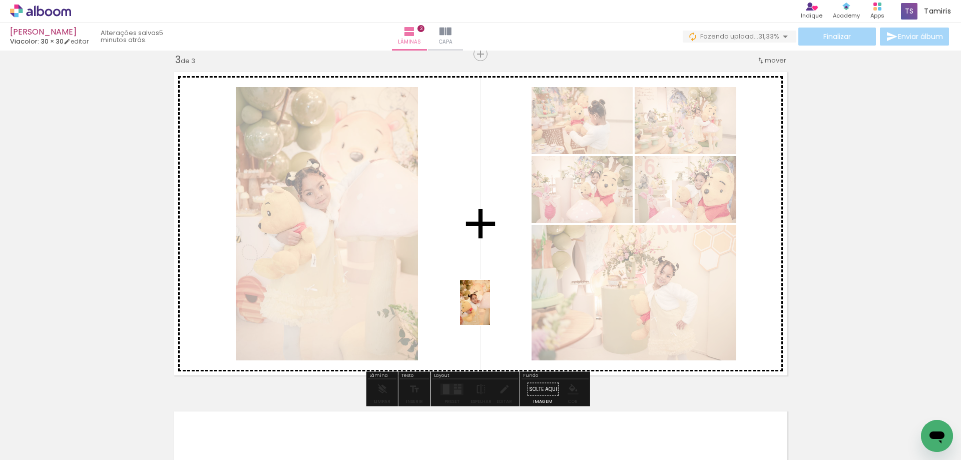
drag, startPoint x: 503, startPoint y: 433, endPoint x: 490, endPoint y: 310, distance: 124.3
click at [490, 310] on quentale-workspace at bounding box center [480, 230] width 961 height 460
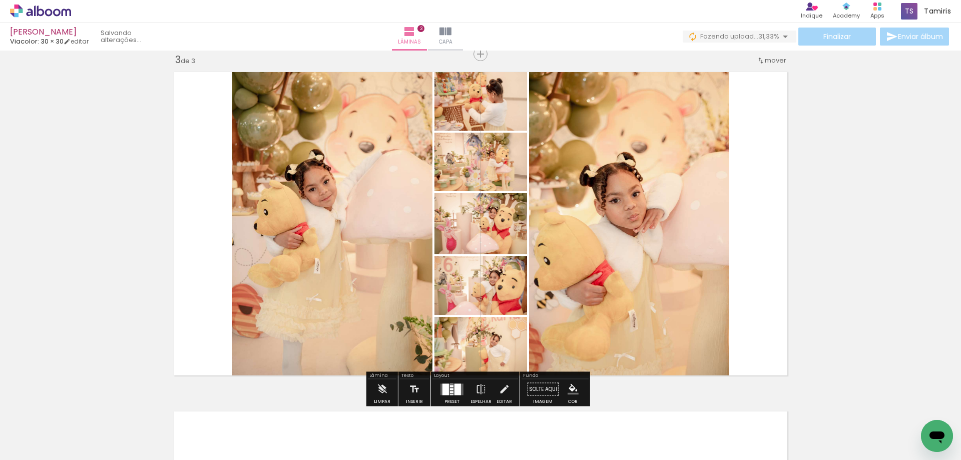
click at [450, 391] on div at bounding box center [452, 392] width 4 height 2
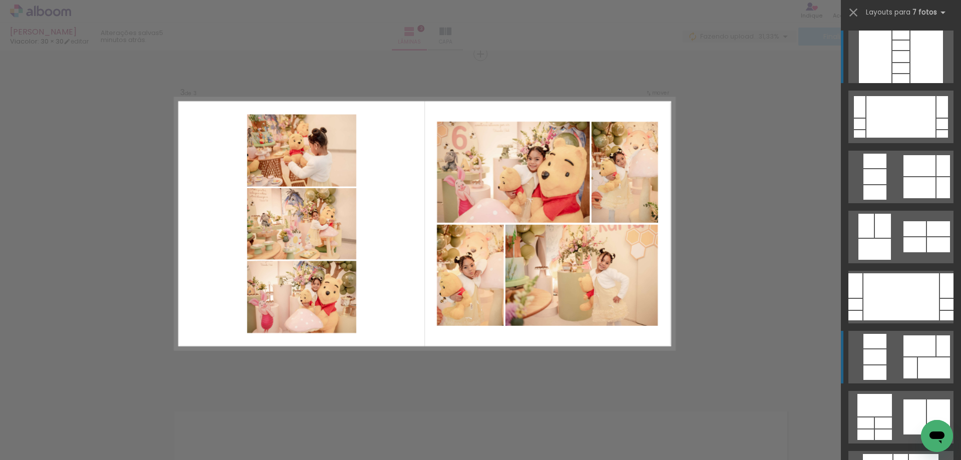
click at [919, 343] on div at bounding box center [919, 345] width 32 height 21
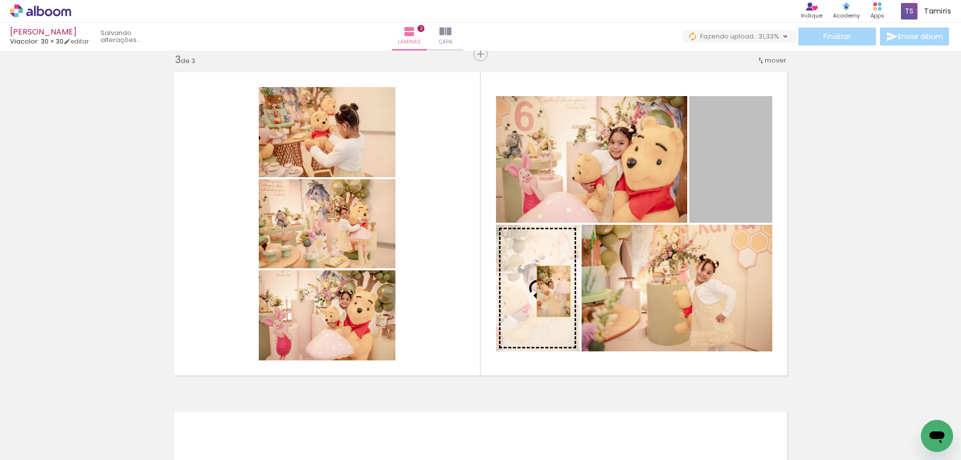
drag, startPoint x: 729, startPoint y: 166, endPoint x: 547, endPoint y: 296, distance: 223.6
click at [0, 0] on slot at bounding box center [0, 0] width 0 height 0
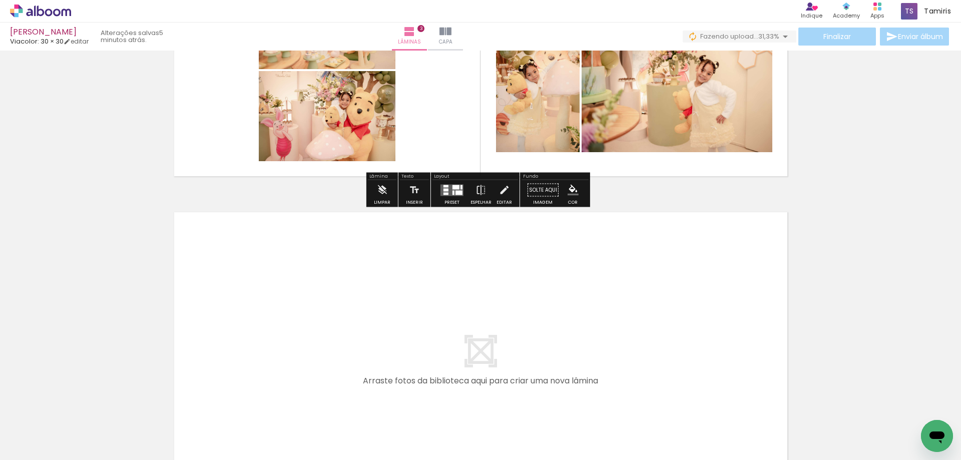
scroll to position [892, 0]
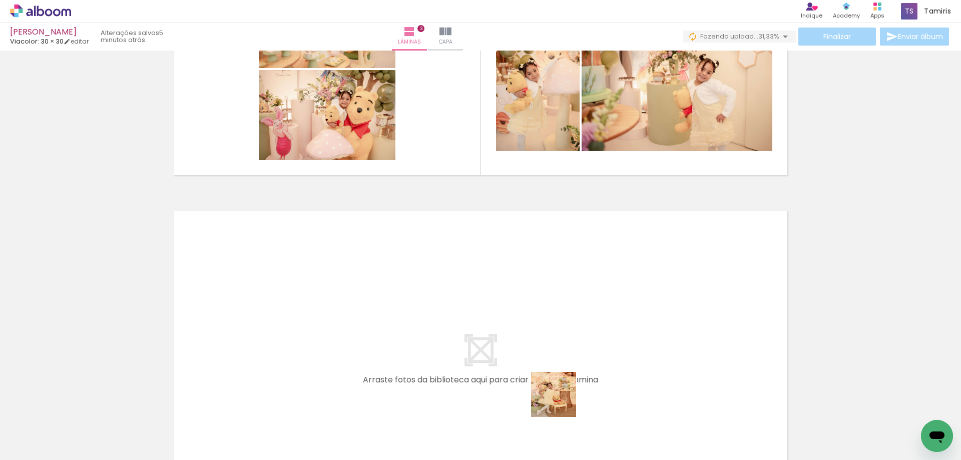
drag, startPoint x: 561, startPoint y: 402, endPoint x: 552, endPoint y: 349, distance: 53.9
click at [552, 349] on quentale-workspace at bounding box center [480, 230] width 961 height 460
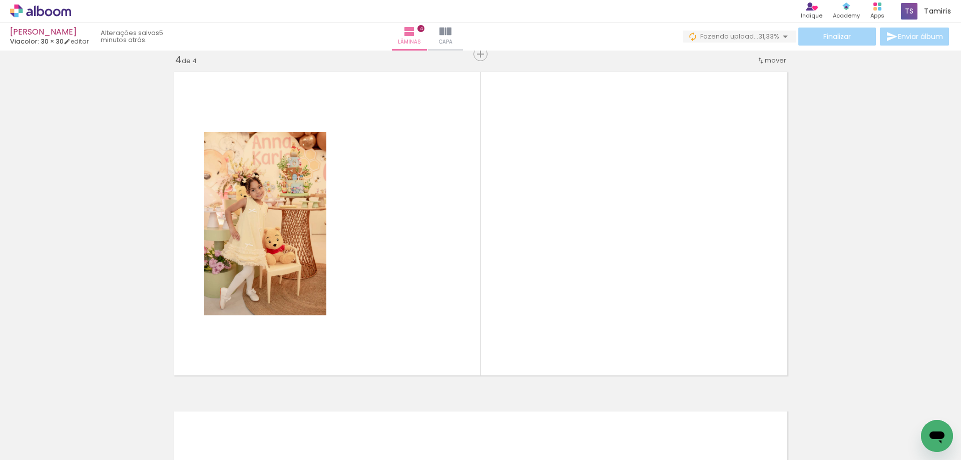
scroll to position [0, 775]
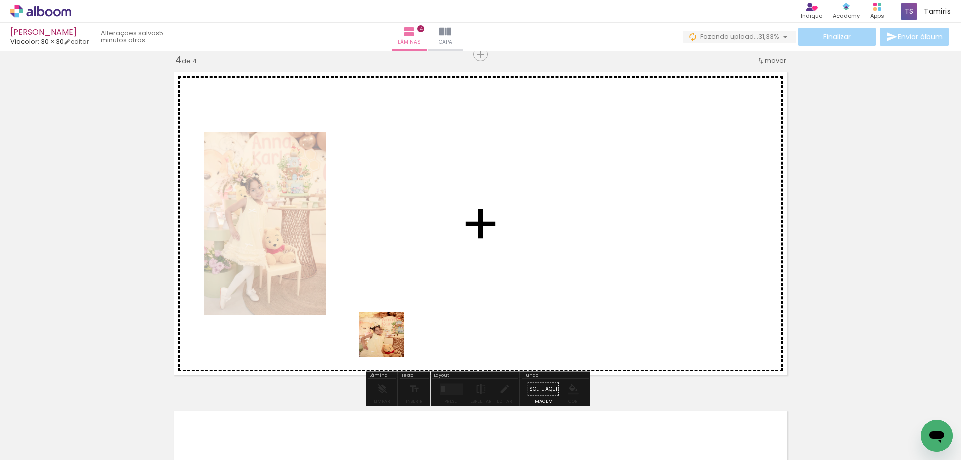
drag, startPoint x: 342, startPoint y: 413, endPoint x: 404, endPoint y: 324, distance: 108.7
click at [404, 324] on quentale-workspace at bounding box center [480, 230] width 961 height 460
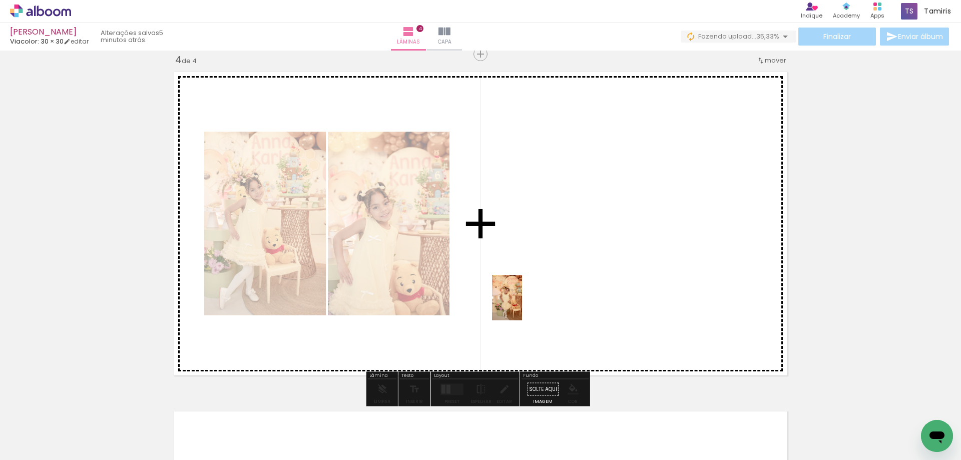
drag, startPoint x: 428, startPoint y: 402, endPoint x: 522, endPoint y: 305, distance: 134.9
click at [522, 305] on quentale-workspace at bounding box center [480, 230] width 961 height 460
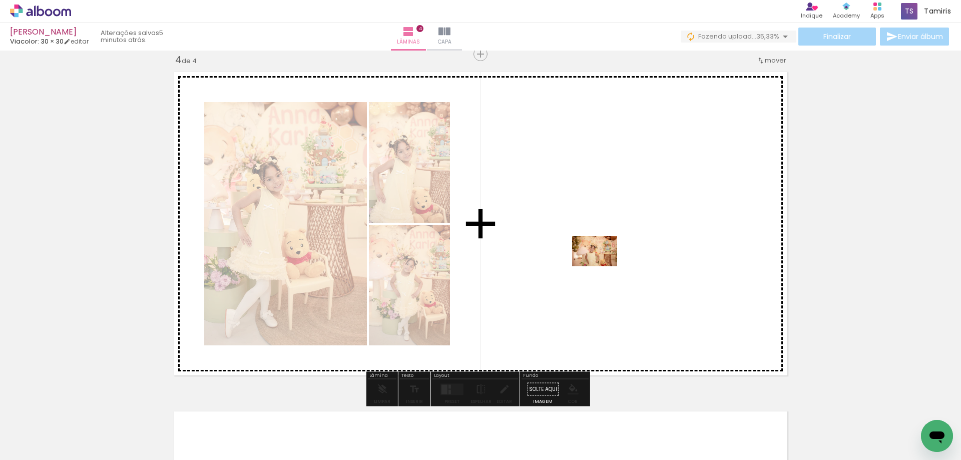
drag, startPoint x: 461, startPoint y: 424, endPoint x: 602, endPoint y: 266, distance: 212.0
click at [602, 266] on quentale-workspace at bounding box center [480, 230] width 961 height 460
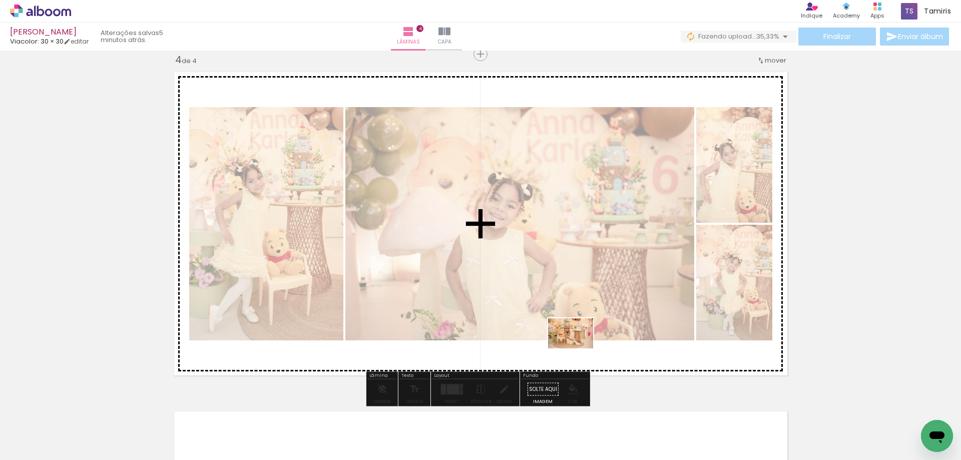
drag, startPoint x: 512, startPoint y: 422, endPoint x: 578, endPoint y: 348, distance: 99.6
click at [578, 348] on quentale-workspace at bounding box center [480, 230] width 961 height 460
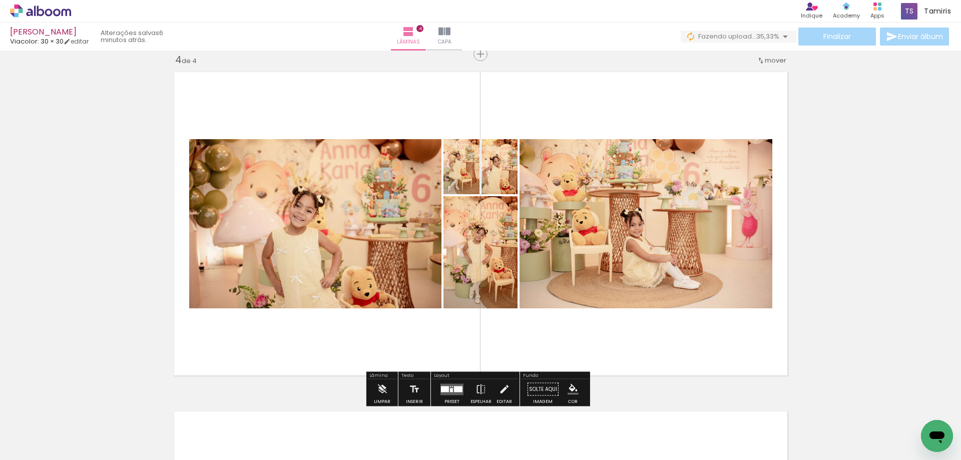
click at [452, 386] on div at bounding box center [452, 386] width 1 height 1
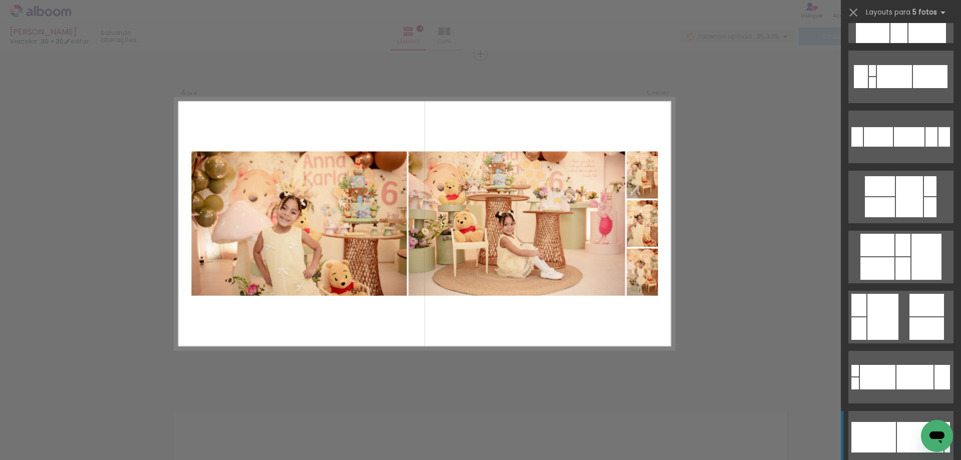
scroll to position [250, 0]
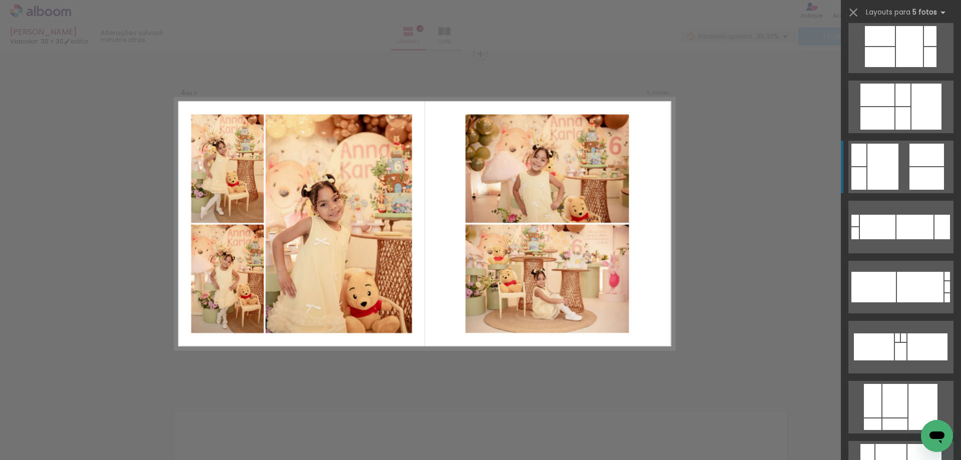
click at [921, 175] on div at bounding box center [926, 178] width 35 height 23
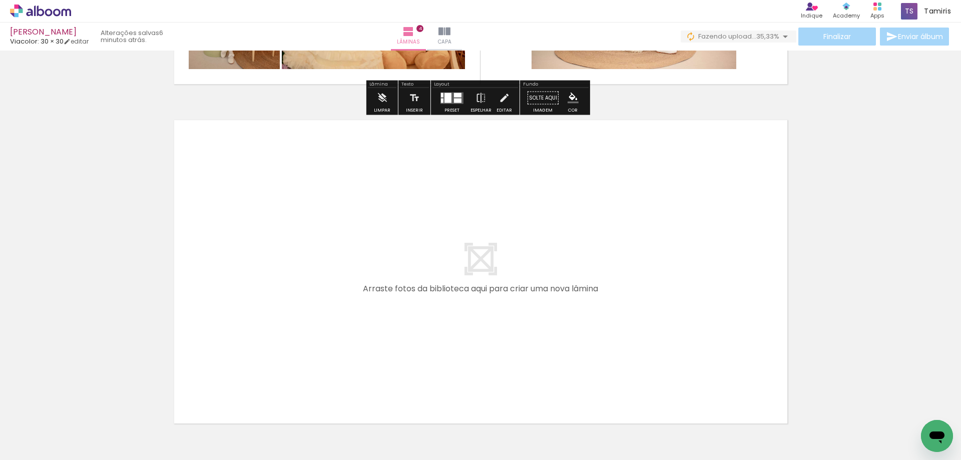
scroll to position [1331, 0]
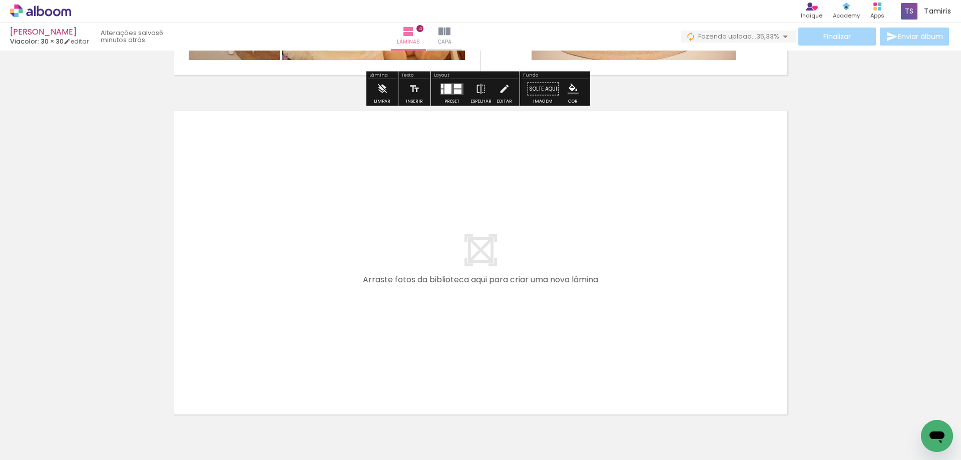
click at [539, 403] on iron-icon at bounding box center [537, 406] width 11 height 11
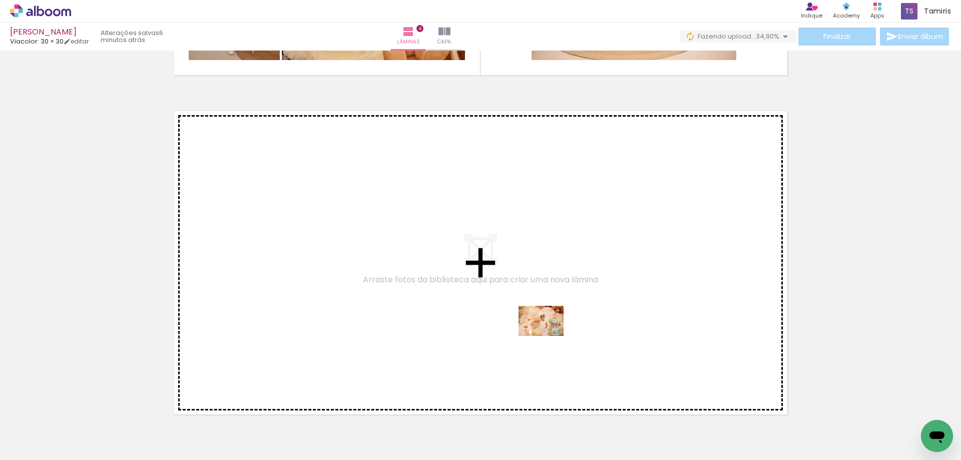
drag, startPoint x: 557, startPoint y: 425, endPoint x: 549, endPoint y: 336, distance: 89.9
click at [549, 336] on quentale-workspace at bounding box center [480, 230] width 961 height 460
